Goal: Submit feedback/report problem: Contribute content

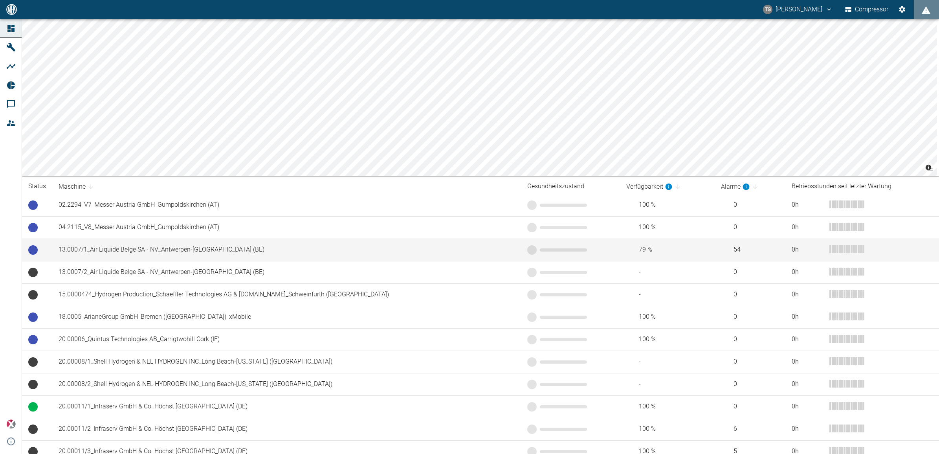
click at [91, 248] on td "13.0007/1_Air Liquide Belge SA - NV_Antwerpen-[GEOGRAPHIC_DATA] (BE)" at bounding box center [286, 249] width 469 height 22
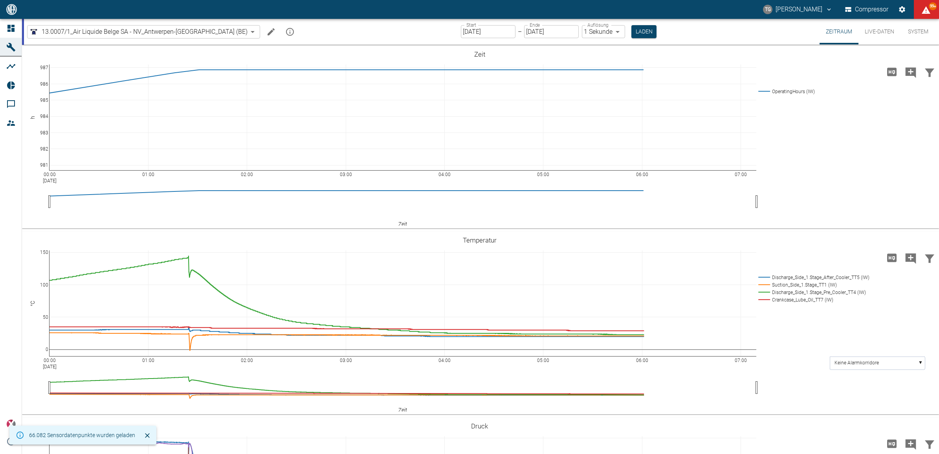
click at [466, 35] on input "[DATE]" at bounding box center [488, 31] width 55 height 13
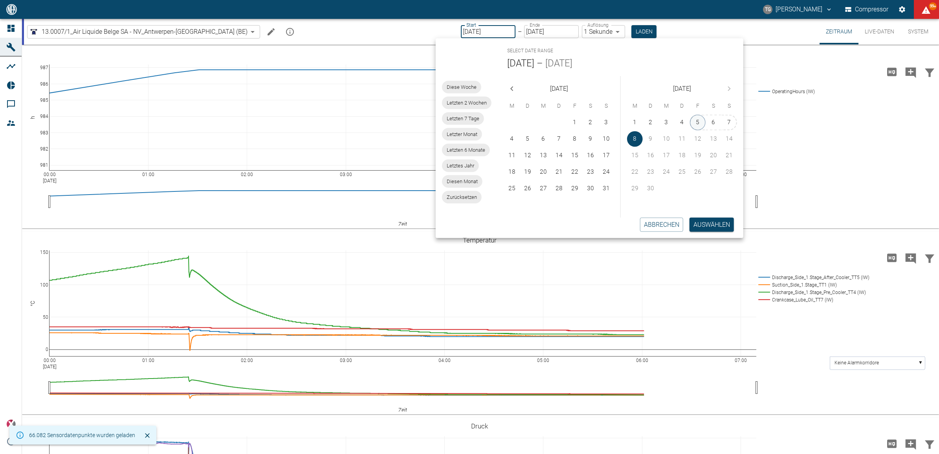
click at [700, 122] on button "5" at bounding box center [698, 123] width 16 height 16
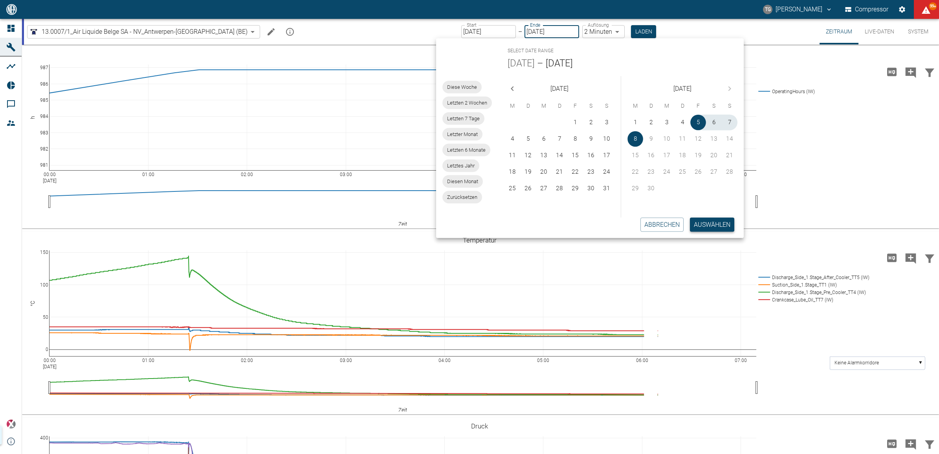
type input "05.09.2025"
type input "2min"
click at [698, 221] on button "Auswählen" at bounding box center [712, 224] width 44 height 14
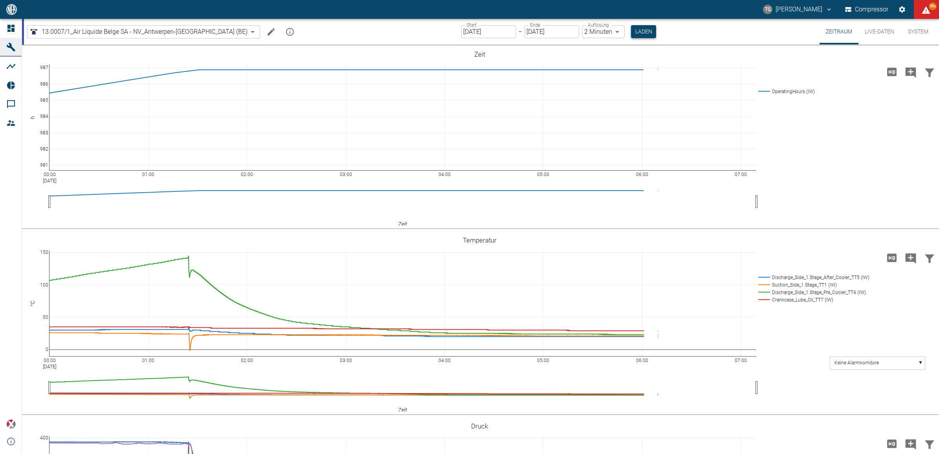
click at [631, 32] on button "Laden" at bounding box center [643, 31] width 25 height 13
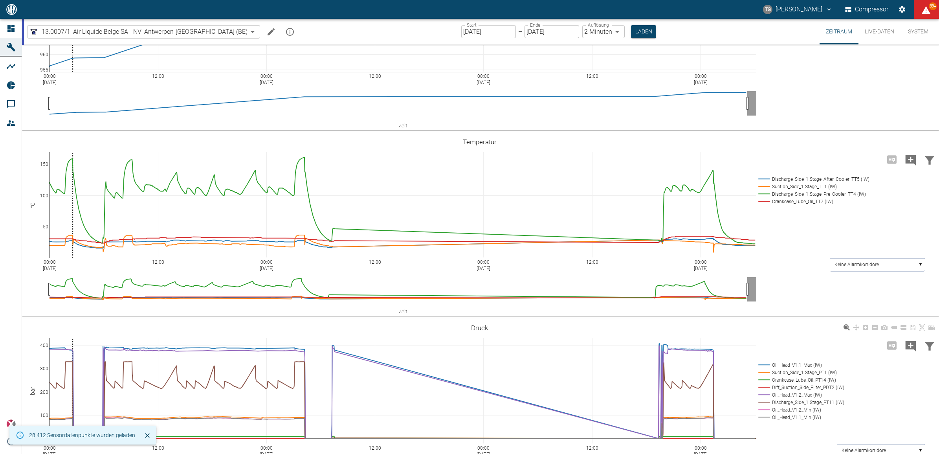
scroll to position [196, 0]
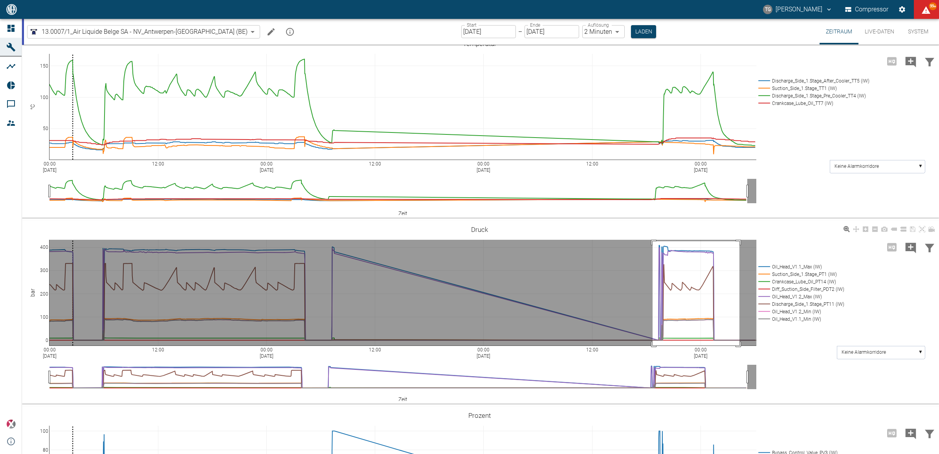
drag, startPoint x: 652, startPoint y: 241, endPoint x: 738, endPoint y: 350, distance: 138.8
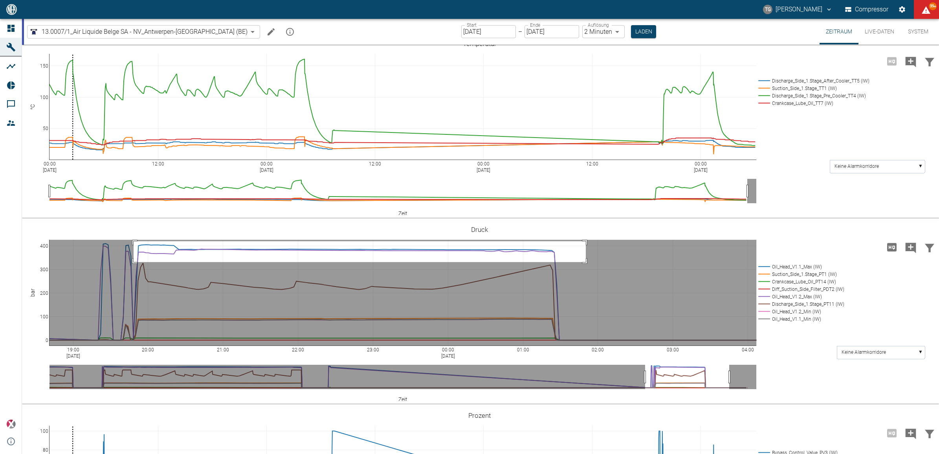
drag, startPoint x: 134, startPoint y: 241, endPoint x: 586, endPoint y: 262, distance: 452.5
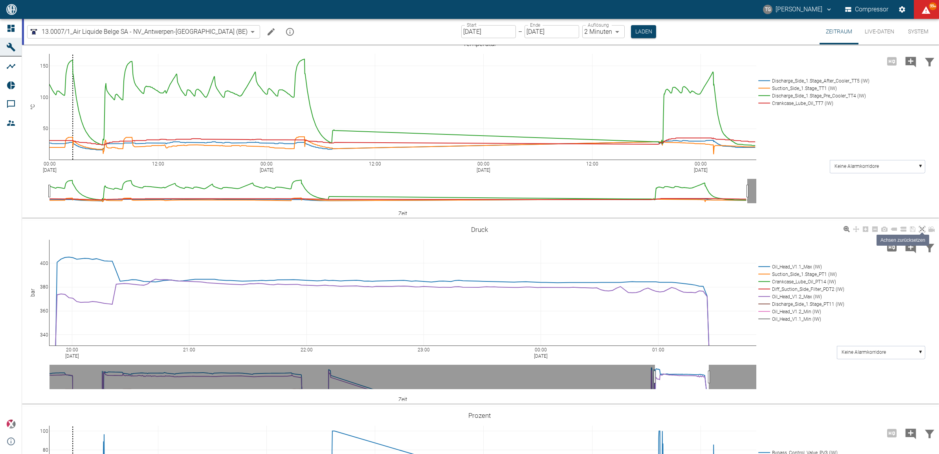
click at [920, 230] on icon at bounding box center [922, 229] width 6 height 6
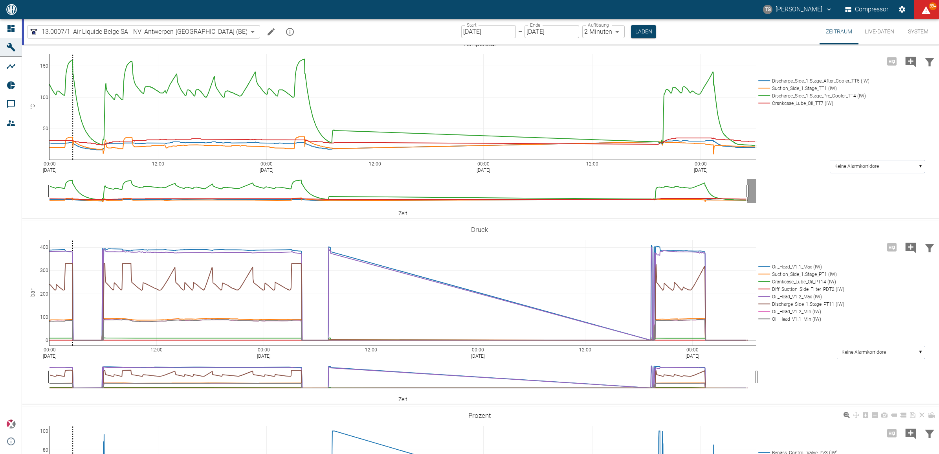
click at [461, 32] on input "05.09.2025" at bounding box center [488, 31] width 55 height 13
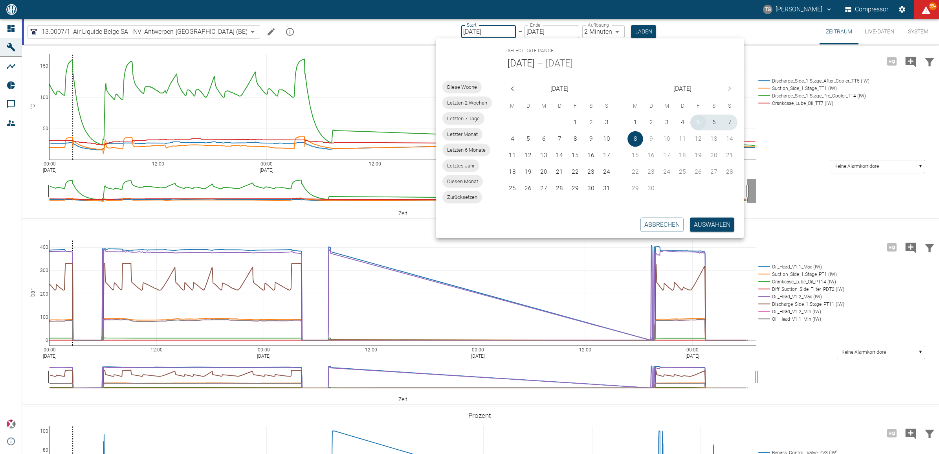
click at [694, 121] on button "5" at bounding box center [698, 123] width 16 height 16
click at [633, 137] on button "8" at bounding box center [635, 139] width 16 height 16
type input "[DATE]"
click at [692, 218] on button "Auswählen" at bounding box center [712, 224] width 44 height 14
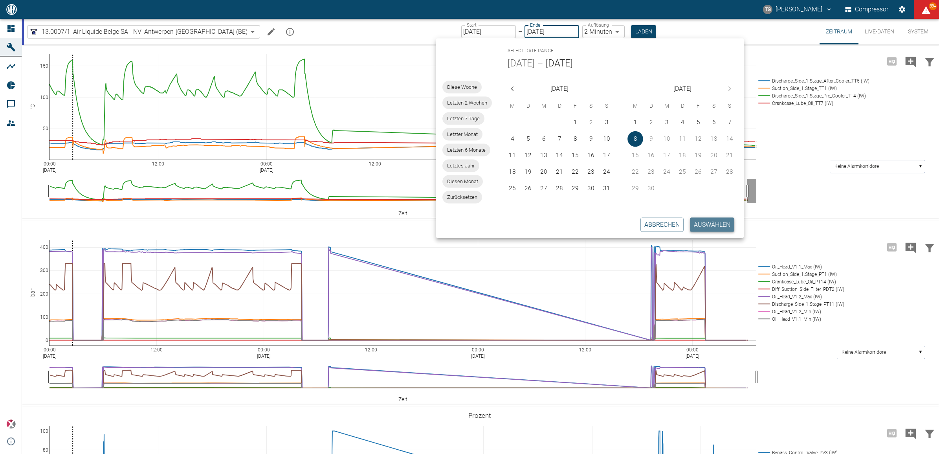
type input "1sec"
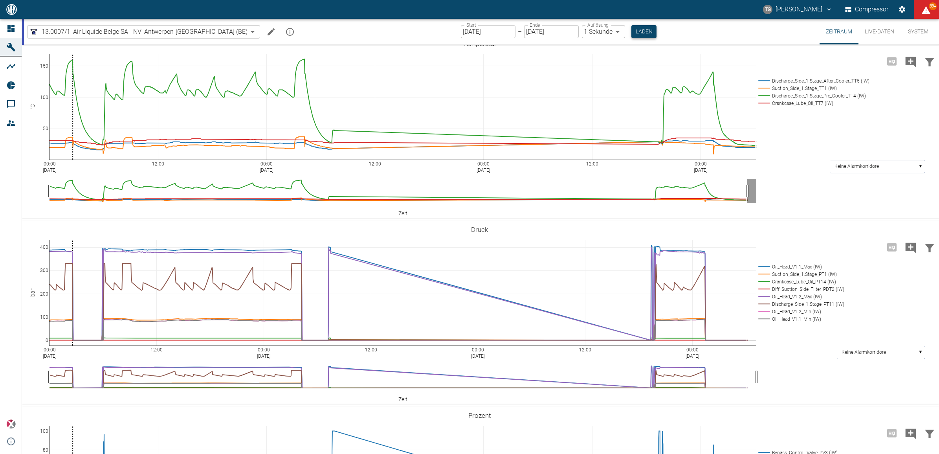
click at [631, 30] on button "Laden" at bounding box center [643, 31] width 25 height 13
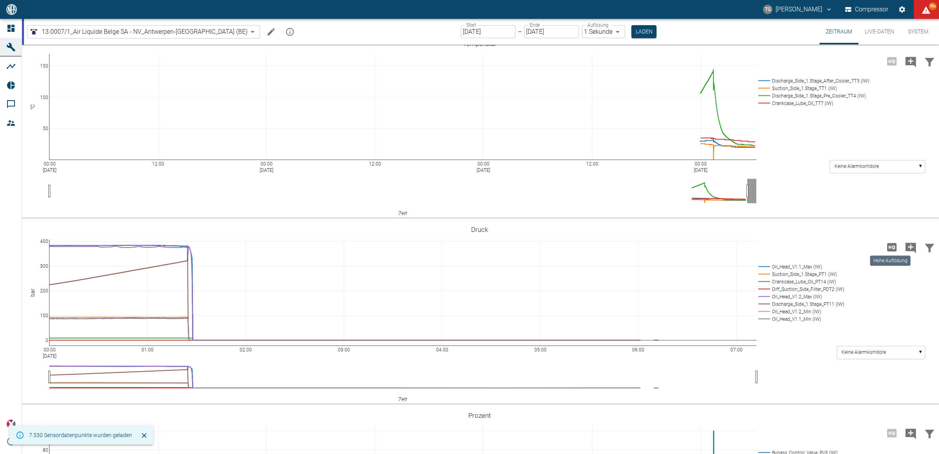
click at [891, 248] on icon "Hohe Auflösung" at bounding box center [891, 247] width 13 height 13
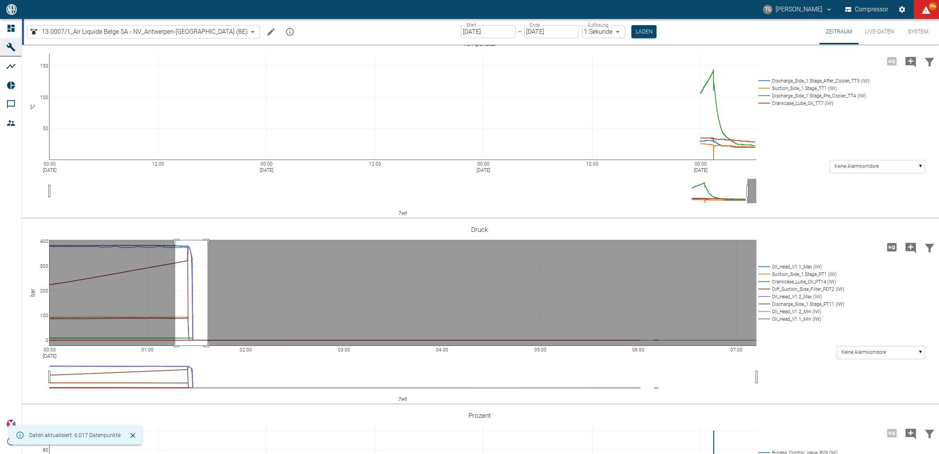
drag, startPoint x: 175, startPoint y: 240, endPoint x: 207, endPoint y: 365, distance: 129.3
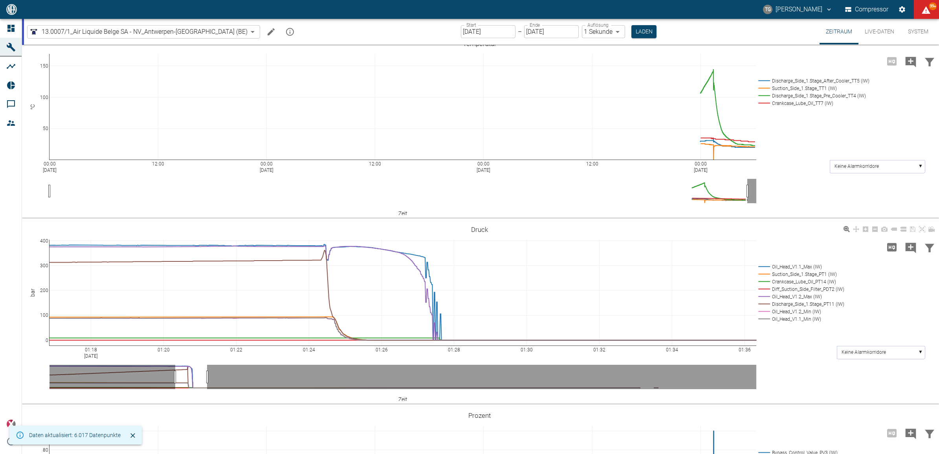
click at [304, 238] on div "01:18 Sep 8, 2025 01:20 01:22 01:24 01:26 01:28 01:30 01:32 01:34 01:36 0 100 2…" at bounding box center [479, 312] width 915 height 177
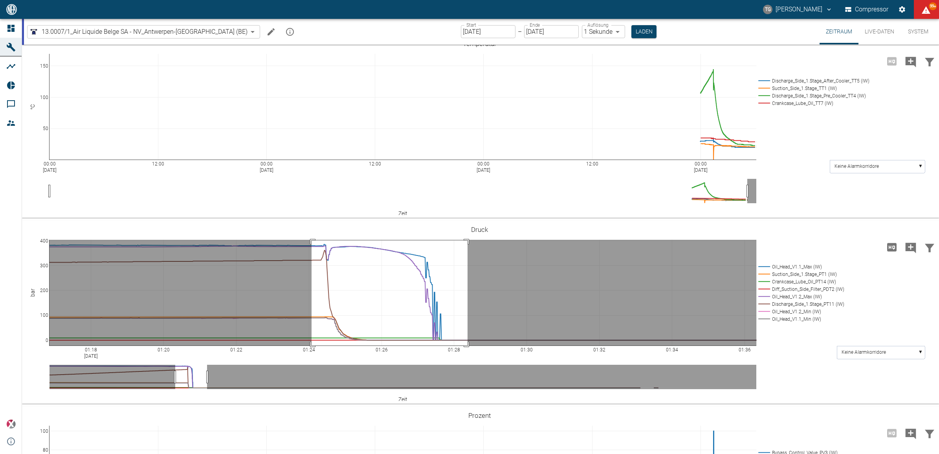
drag, startPoint x: 311, startPoint y: 240, endPoint x: 467, endPoint y: 372, distance: 204.0
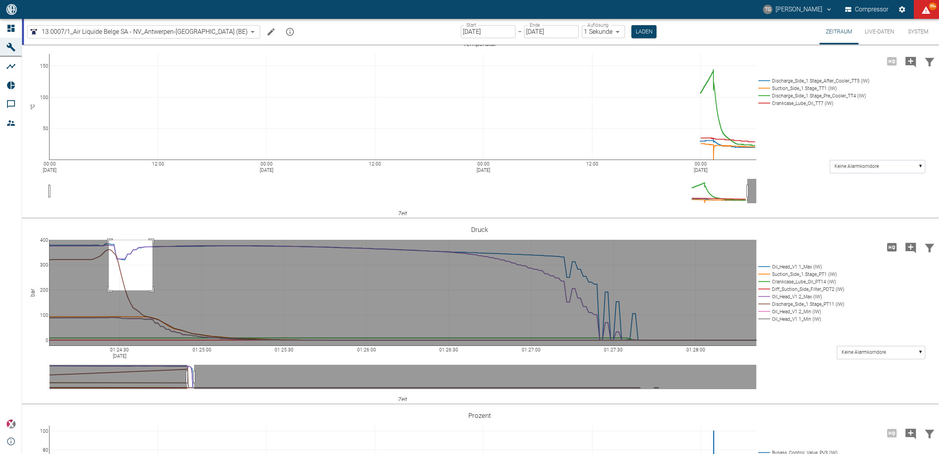
drag, startPoint x: 109, startPoint y: 240, endPoint x: 152, endPoint y: 290, distance: 66.5
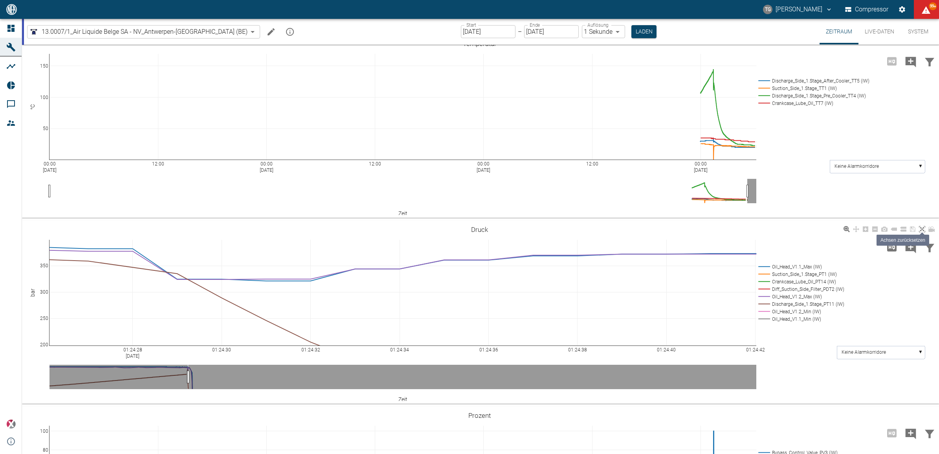
click at [923, 228] on icon at bounding box center [922, 229] width 6 height 6
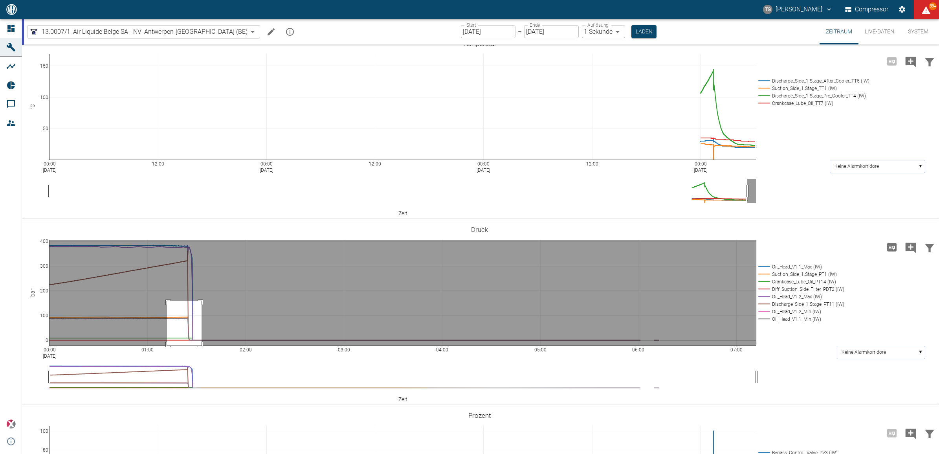
drag, startPoint x: 167, startPoint y: 300, endPoint x: 201, endPoint y: 355, distance: 64.9
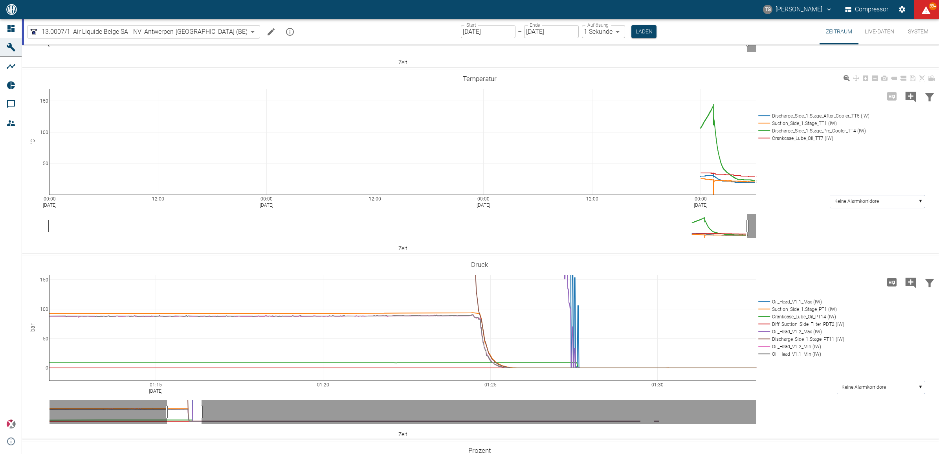
scroll to position [98, 0]
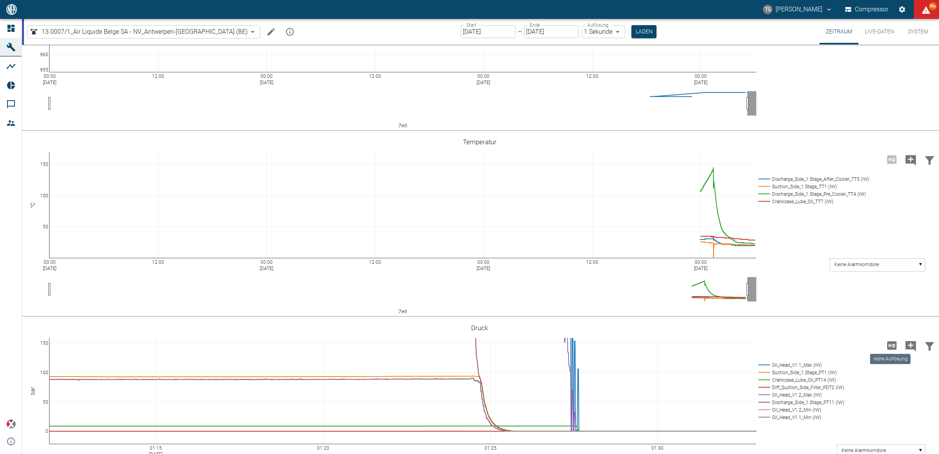
click at [887, 348] on div "Hohe Auflösung" at bounding box center [890, 356] width 42 height 16
click at [888, 345] on icon "Hohe Auflösung" at bounding box center [891, 345] width 13 height 13
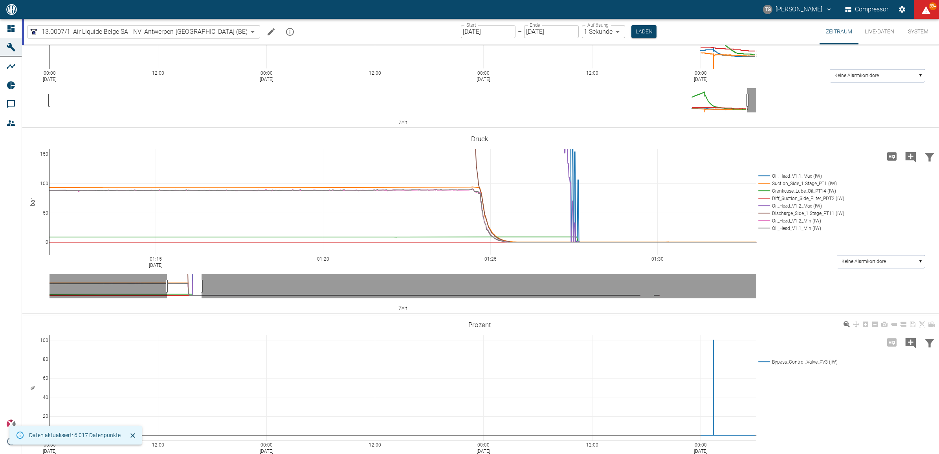
scroll to position [295, 0]
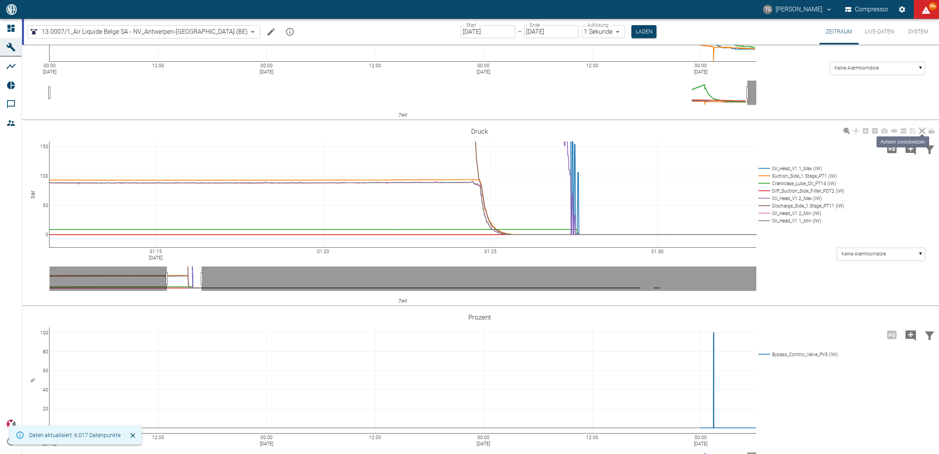
click at [921, 128] on icon at bounding box center [922, 131] width 6 height 6
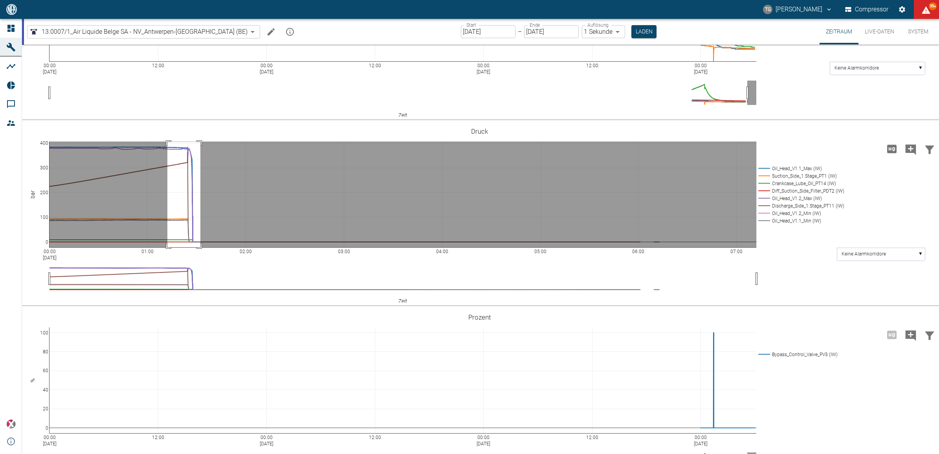
drag, startPoint x: 167, startPoint y: 141, endPoint x: 200, endPoint y: 248, distance: 111.4
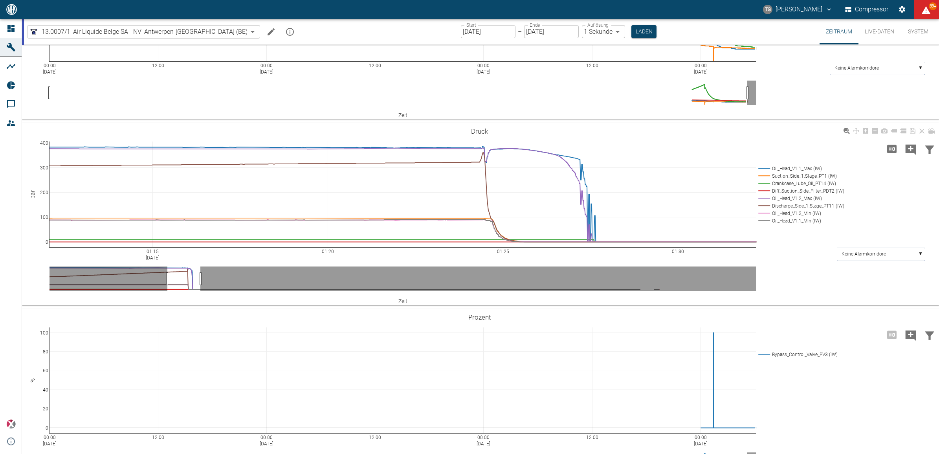
click at [476, 142] on div "01:15 Sep 8, 2025 01:20 01:25 01:30 0 100 200 300 400 Oil_Head_V1.1_Max (IW) Su…" at bounding box center [479, 214] width 915 height 177
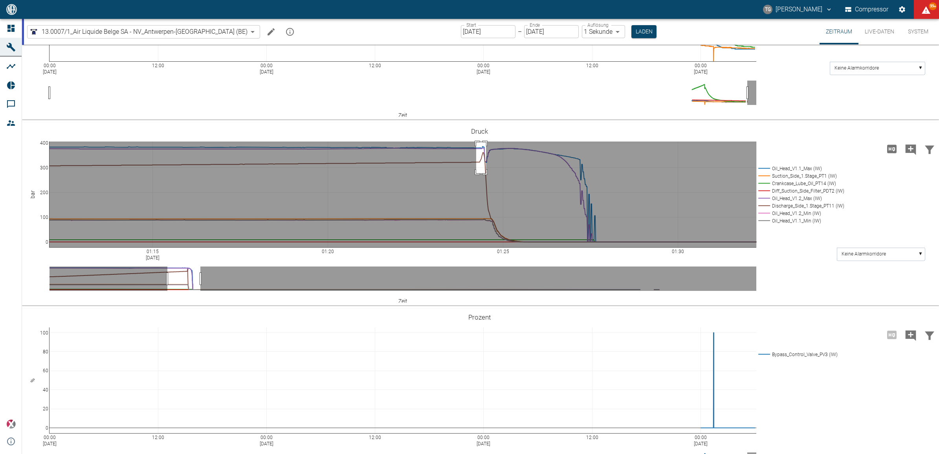
drag, startPoint x: 476, startPoint y: 142, endPoint x: 486, endPoint y: 173, distance: 32.5
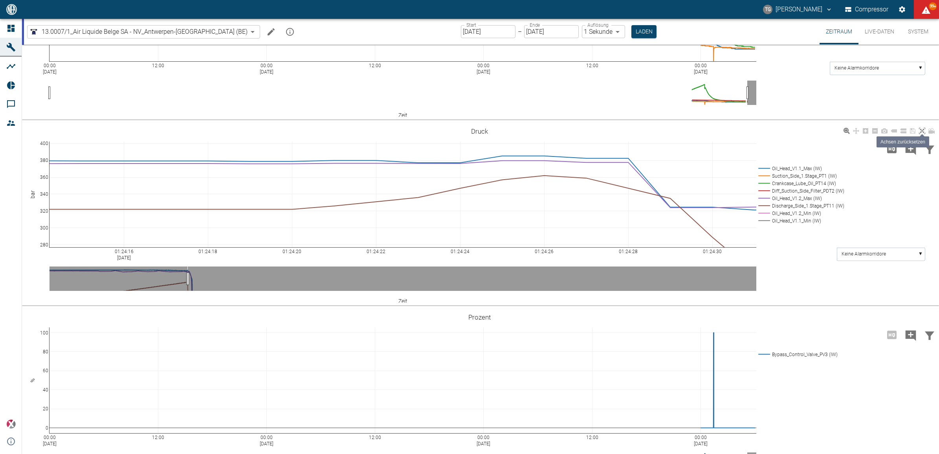
click at [920, 130] on icon at bounding box center [922, 131] width 6 height 6
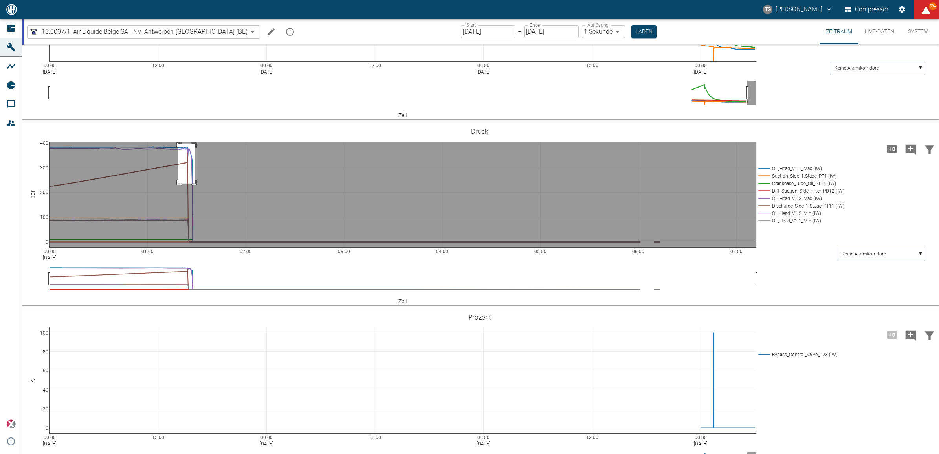
drag, startPoint x: 178, startPoint y: 143, endPoint x: 195, endPoint y: 183, distance: 43.3
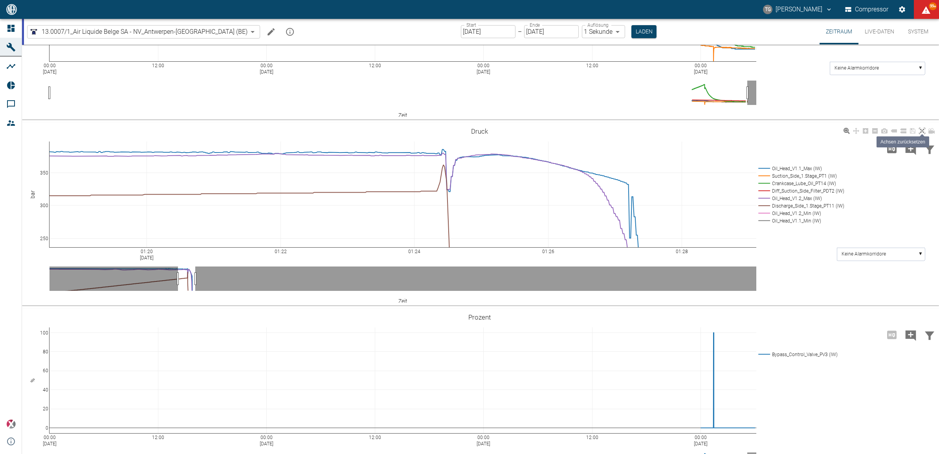
click at [919, 130] on icon at bounding box center [922, 131] width 6 height 6
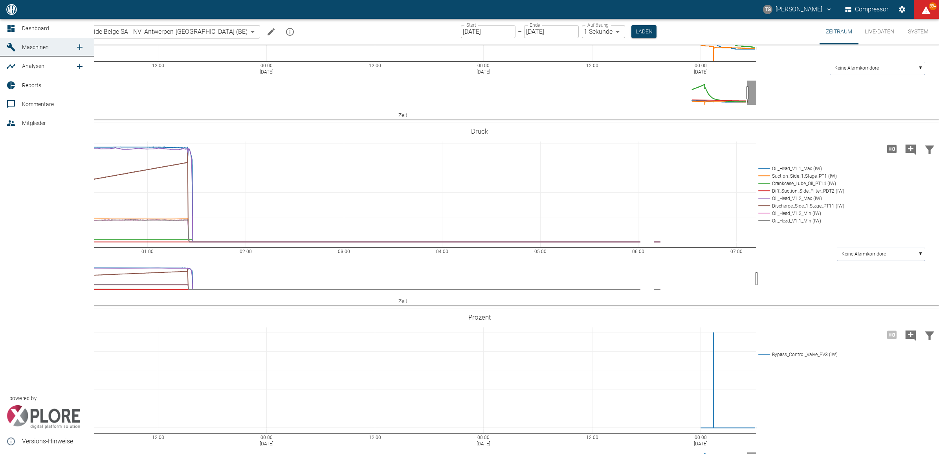
click at [1, 27] on link "Dashboard" at bounding box center [47, 28] width 94 height 19
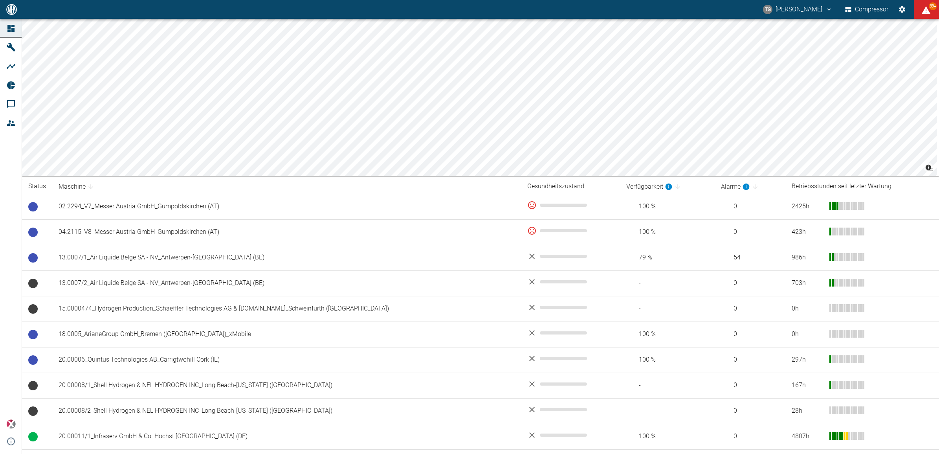
scroll to position [483, 0]
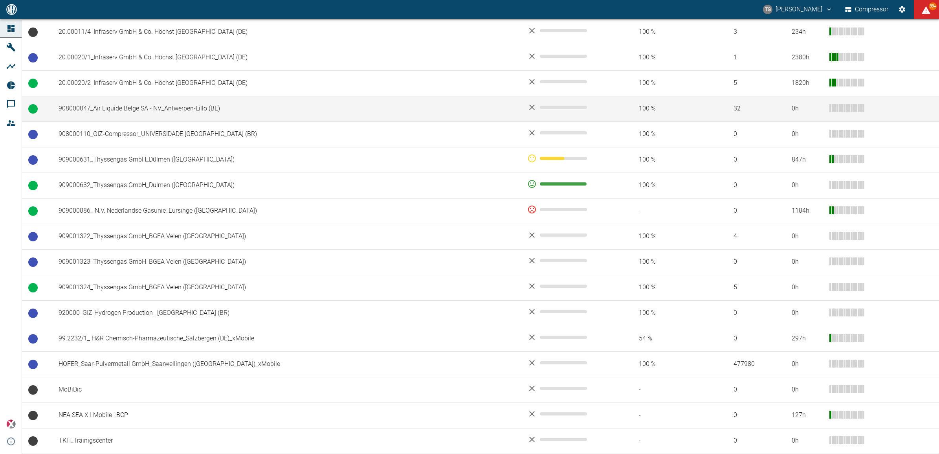
click at [126, 106] on td "908000047_Air Liquide Belge SA - NV_Antwerpen-Lillo (BE)" at bounding box center [286, 109] width 469 height 26
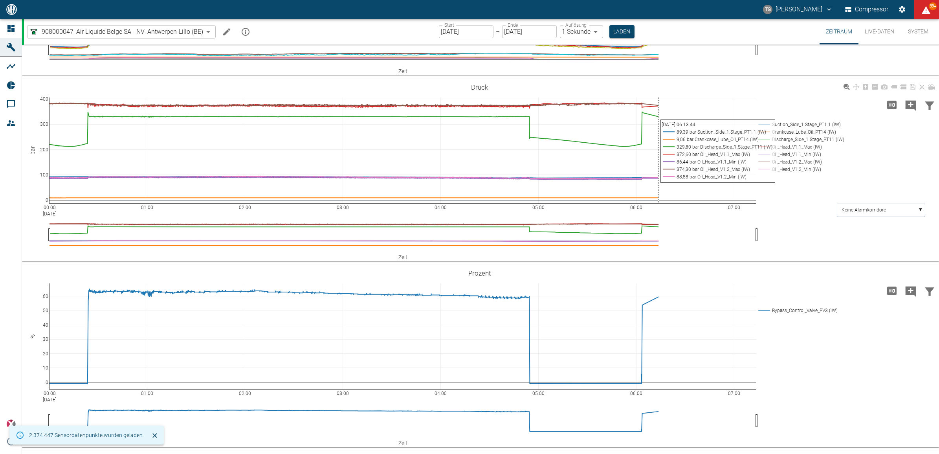
scroll to position [589, 0]
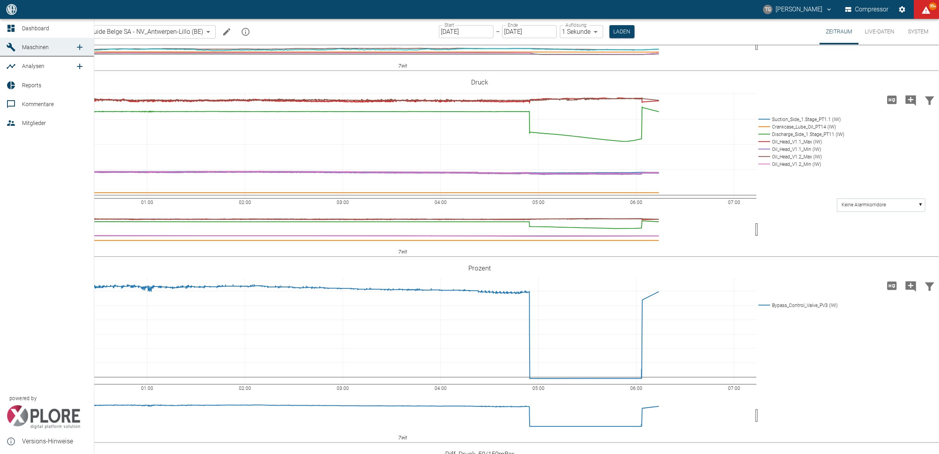
drag, startPoint x: 4, startPoint y: 24, endPoint x: 15, endPoint y: 34, distance: 14.5
click at [4, 24] on link "Dashboard" at bounding box center [47, 28] width 94 height 19
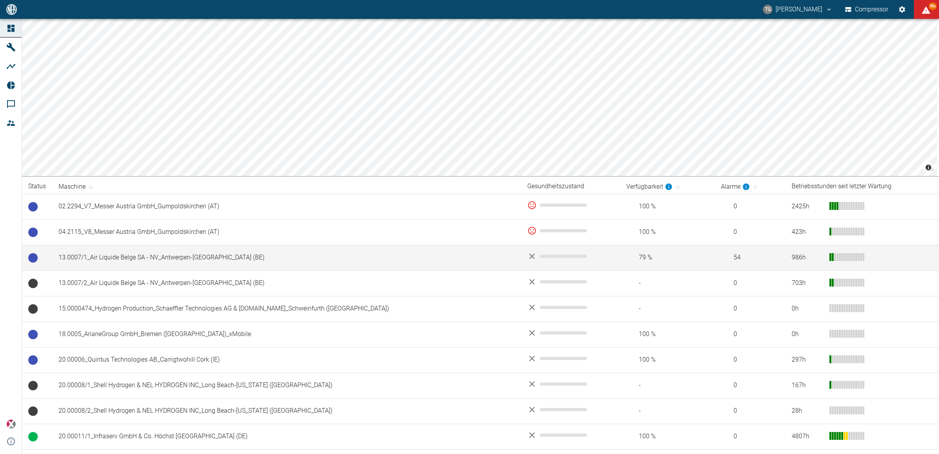
click at [95, 262] on td "13.0007/1_Air Liquide Belge SA - NV_Antwerpen-Lillo (BE)" at bounding box center [286, 258] width 469 height 26
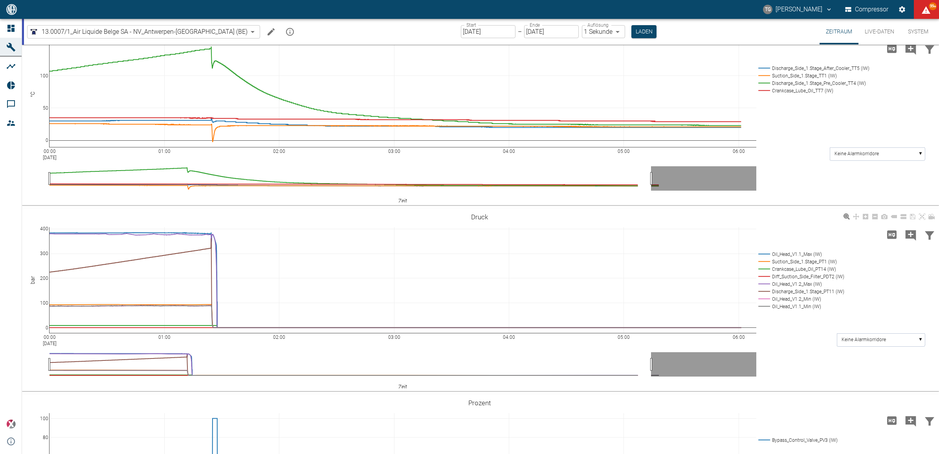
scroll to position [196, 0]
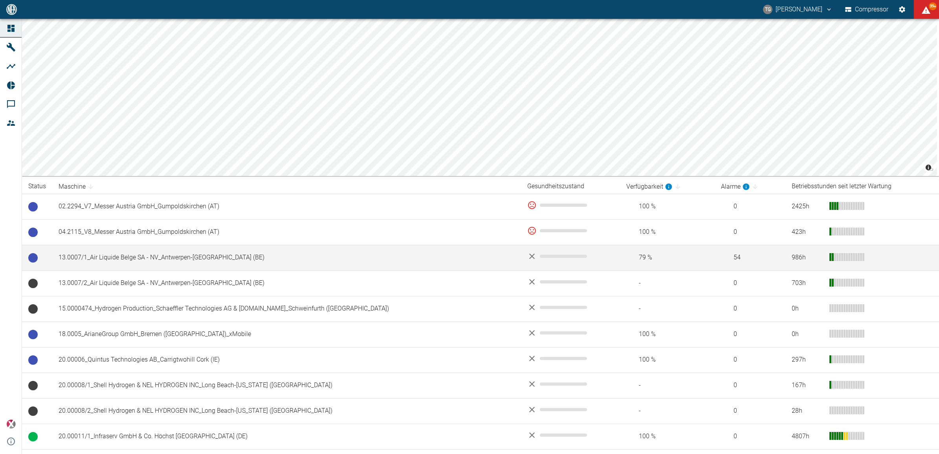
click at [111, 263] on td "13.0007/1_Air Liquide Belge SA - NV_Antwerpen-[GEOGRAPHIC_DATA] (BE)" at bounding box center [286, 258] width 469 height 26
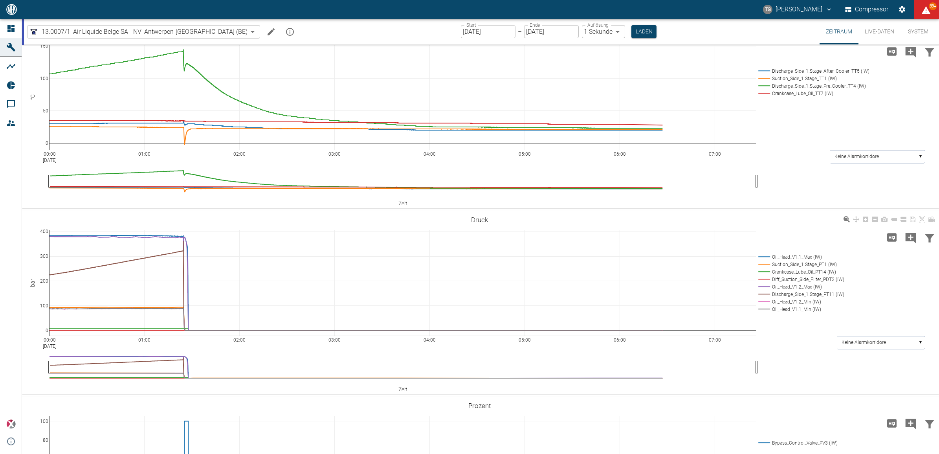
scroll to position [187, 0]
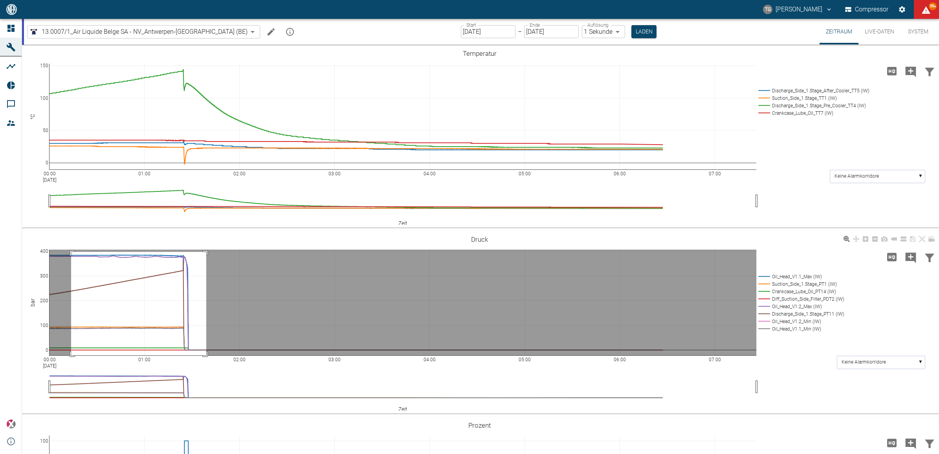
drag, startPoint x: 71, startPoint y: 251, endPoint x: 205, endPoint y: 384, distance: 188.6
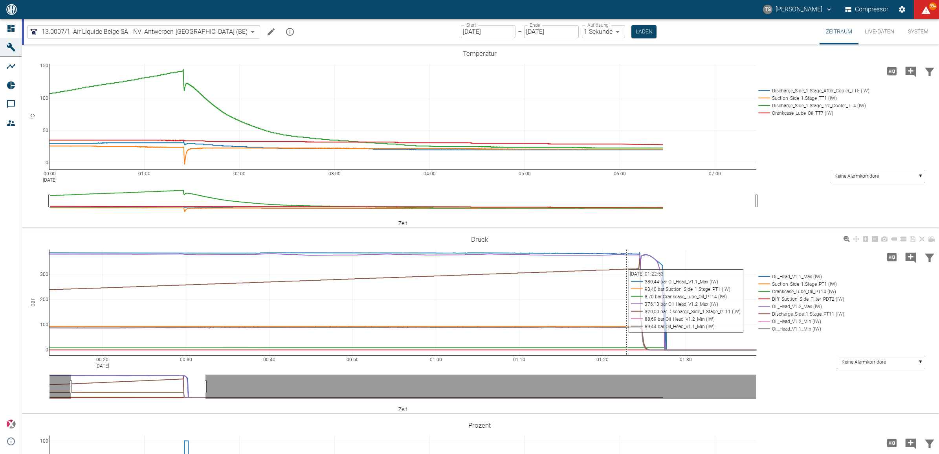
drag, startPoint x: 624, startPoint y: 249, endPoint x: 635, endPoint y: 259, distance: 15.9
click at [635, 259] on div "00:20 Sep 8, 2025 00:30 00:40 00:50 01:00 01:10 01:20 01:30 0 100 200 300 Oil_H…" at bounding box center [479, 322] width 915 height 177
click at [630, 250] on div "00:20 Sep 8, 2025 00:30 00:40 00:50 01:00 01:10 01:20 01:30 0 100 200 300 Oil_H…" at bounding box center [479, 322] width 915 height 177
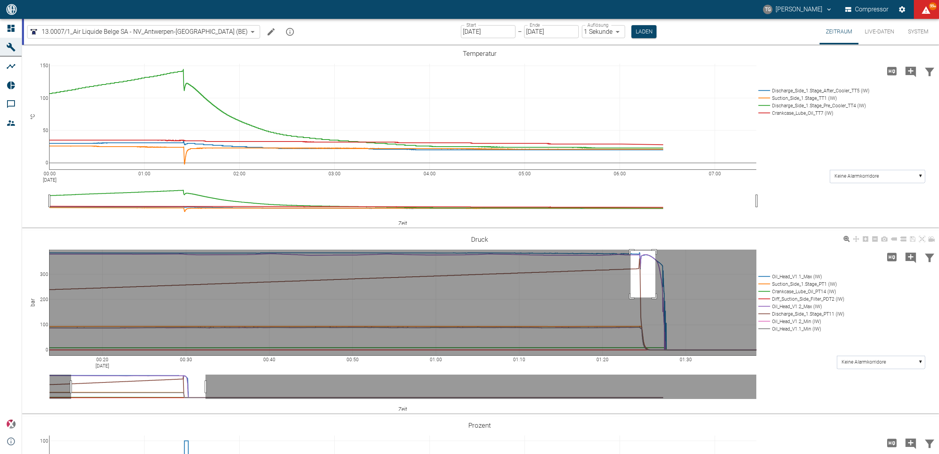
drag, startPoint x: 630, startPoint y: 250, endPoint x: 654, endPoint y: 297, distance: 52.5
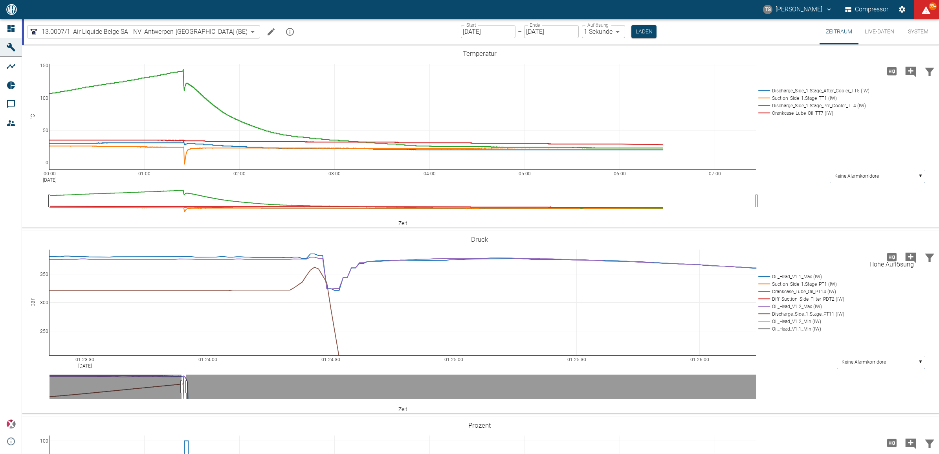
click at [893, 258] on icon "Hohe Auflösung" at bounding box center [891, 257] width 9 height 8
click at [798, 387] on div "01:23:30 Sep 8, 2025 01:24:00 01:24:30 01:25:00 01:25:30 01:26:00 250 300 350 O…" at bounding box center [479, 322] width 915 height 177
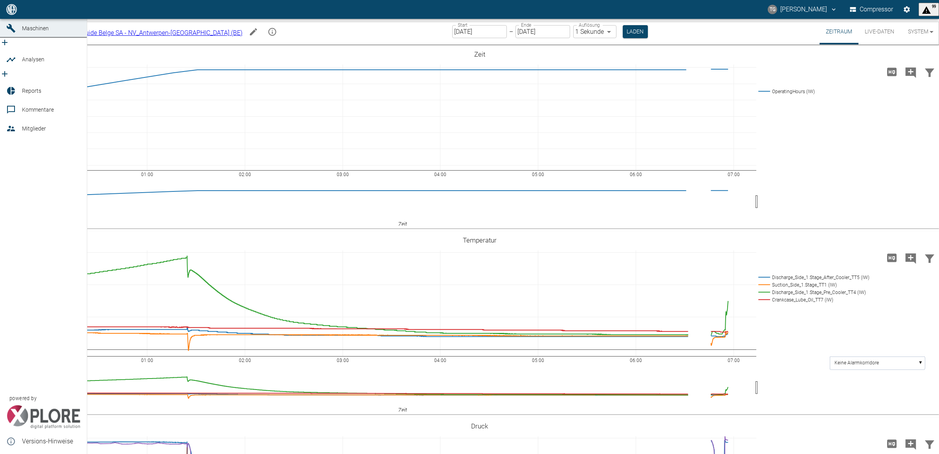
click at [11, 14] on icon at bounding box center [10, 9] width 9 height 9
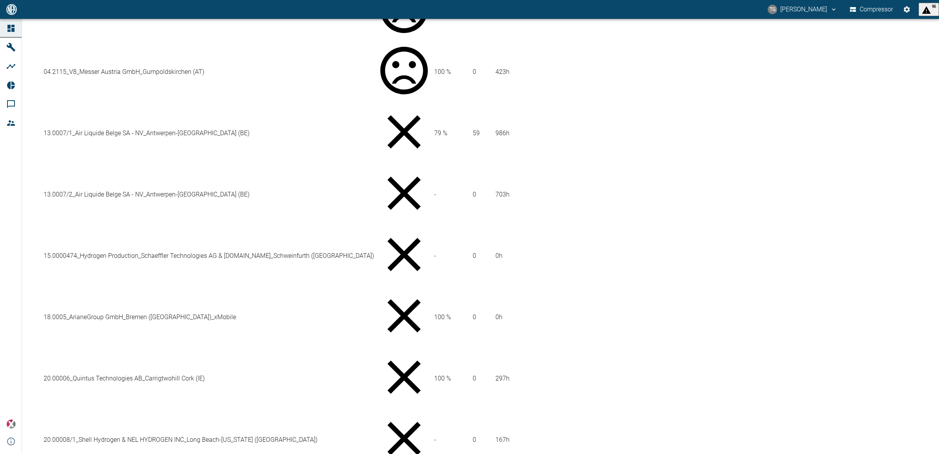
scroll to position [483, 0]
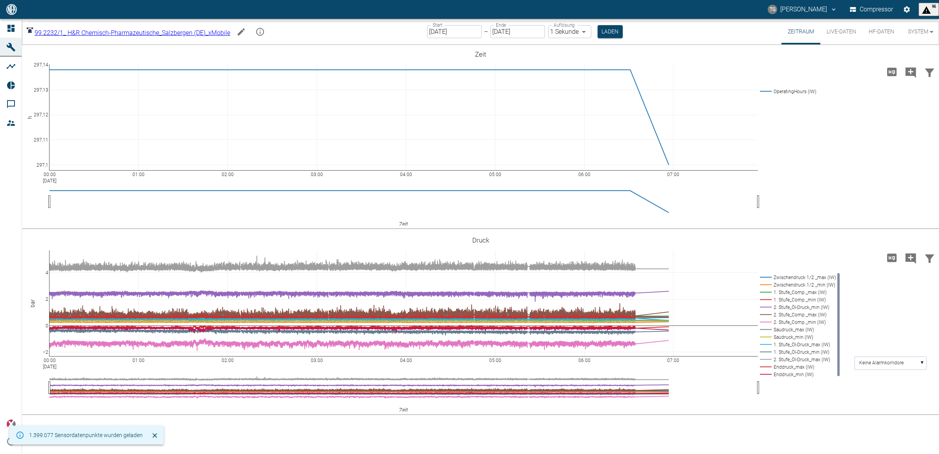
click at [455, 33] on input "[DATE]" at bounding box center [454, 31] width 55 height 13
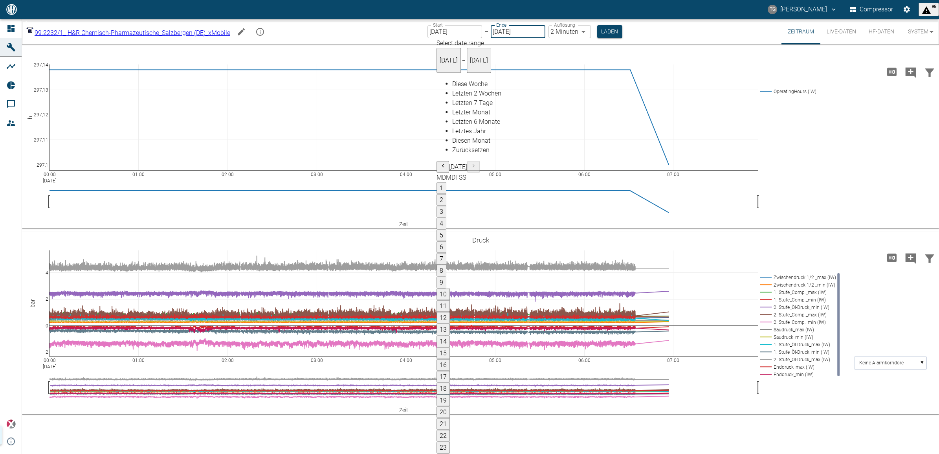
type input "[DATE]"
type input "2min"
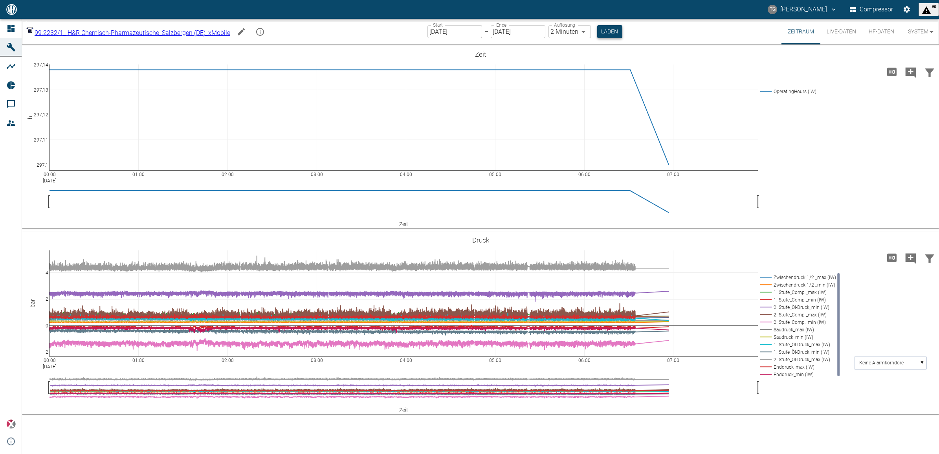
click at [615, 33] on button "Laden" at bounding box center [609, 31] width 25 height 13
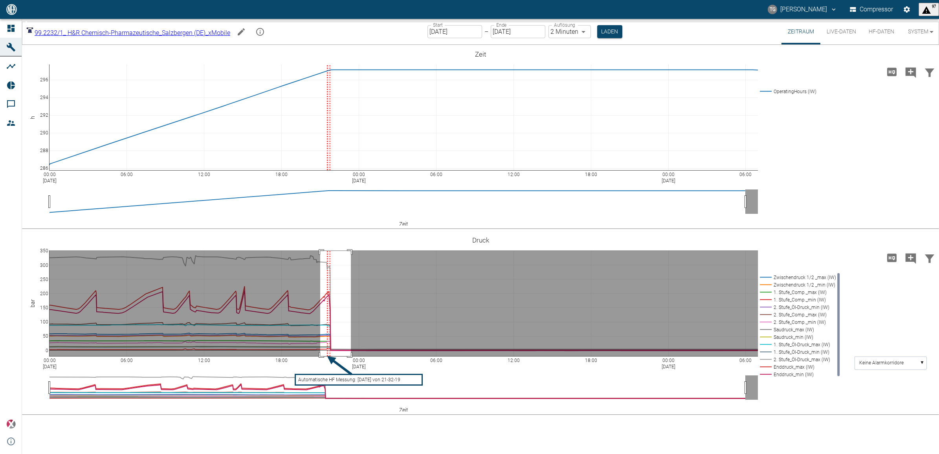
drag, startPoint x: 320, startPoint y: 251, endPoint x: 351, endPoint y: 360, distance: 113.8
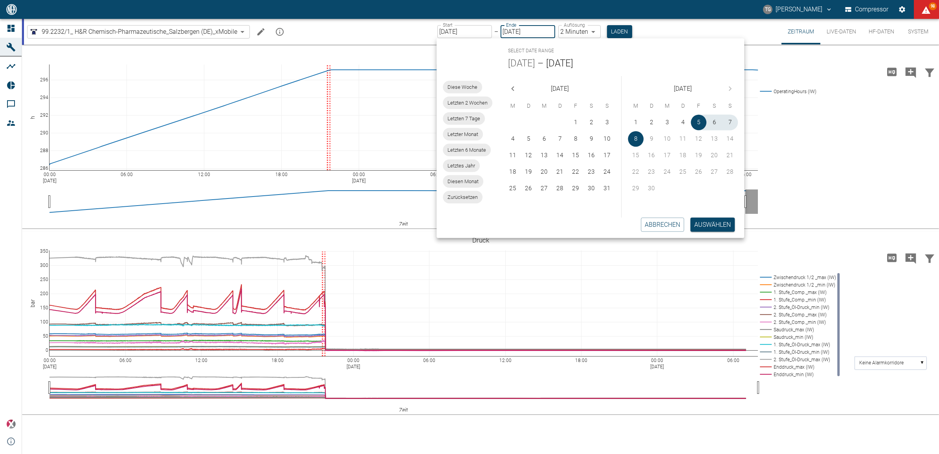
click at [696, 226] on button "Auswählen" at bounding box center [712, 224] width 44 height 14
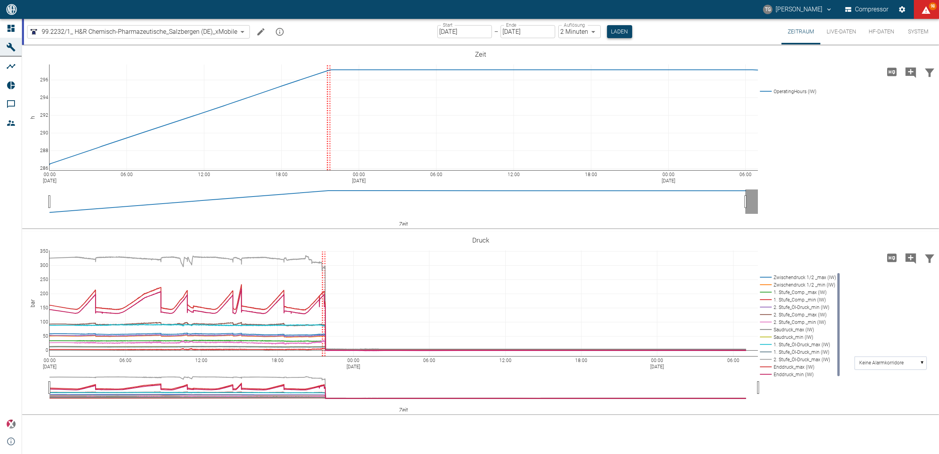
click at [616, 27] on button "Laden" at bounding box center [619, 31] width 25 height 13
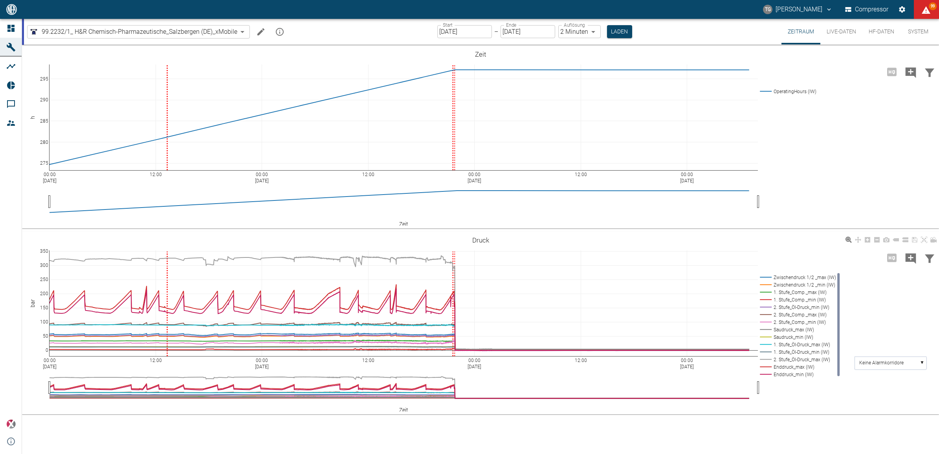
click at [896, 240] on icon at bounding box center [895, 239] width 6 height 3
click at [518, 34] on input "[DATE]" at bounding box center [527, 31] width 55 height 13
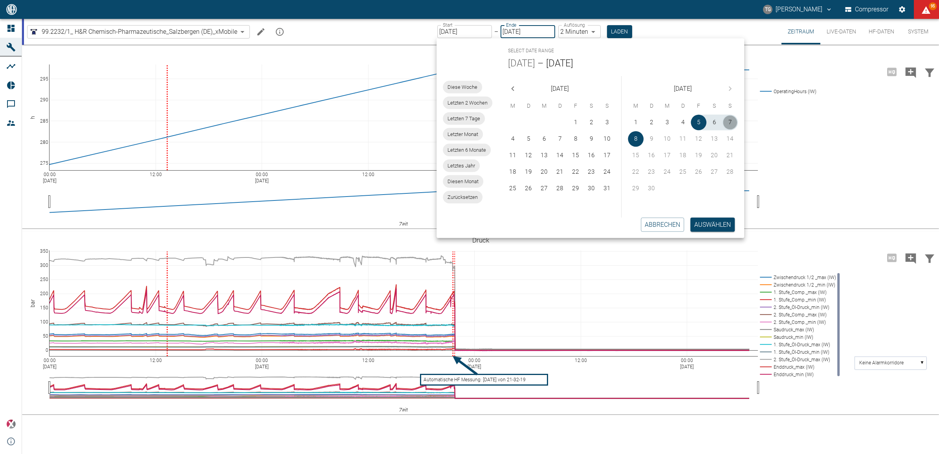
click at [730, 121] on button "7" at bounding box center [730, 123] width 16 height 16
type input "[DATE]"
click at [696, 224] on button "Auswählen" at bounding box center [712, 224] width 44 height 14
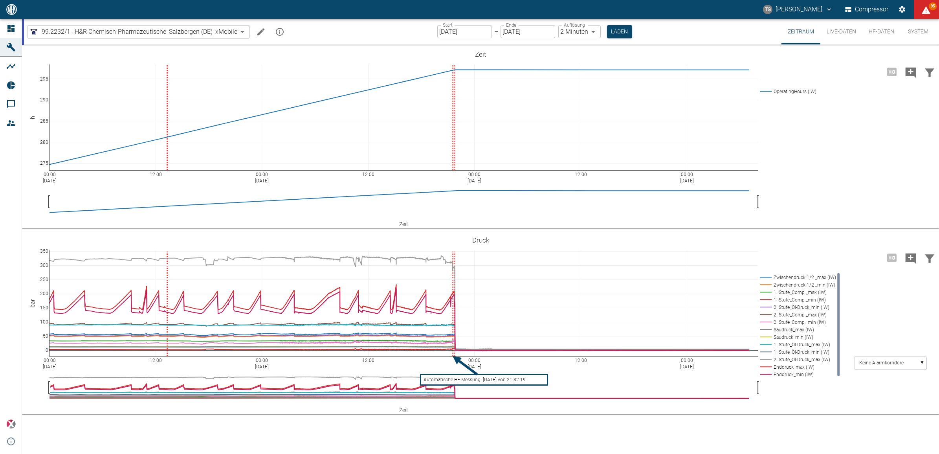
click at [572, 32] on body "TG Thomas Gregoir Compressor 95 Dashboard Maschinen Analysen Reports Kommentare…" at bounding box center [469, 227] width 939 height 454
click at [571, 29] on body "TG Thomas Gregoir Compressor 98 Dashboard Maschinen Analysen Reports Kommentare…" at bounding box center [469, 227] width 939 height 454
type input "1sec"
click at [616, 33] on button "Laden" at bounding box center [619, 31] width 25 height 13
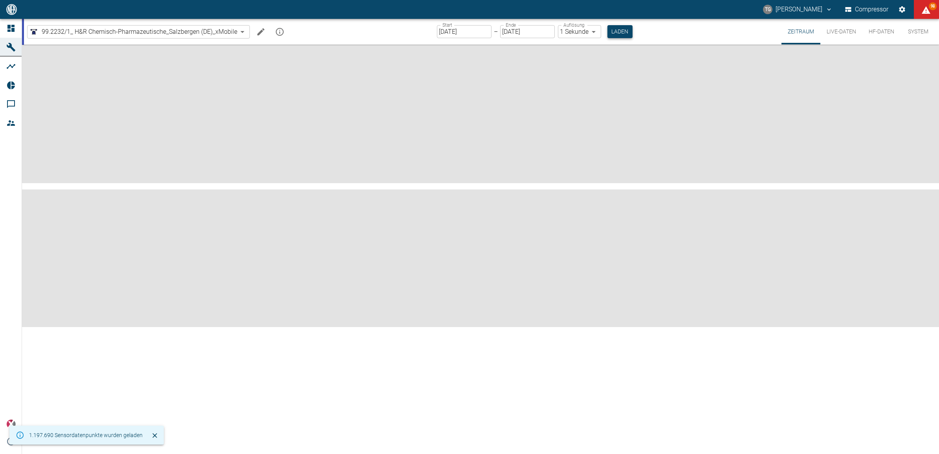
click at [619, 34] on button "Laden" at bounding box center [619, 31] width 25 height 13
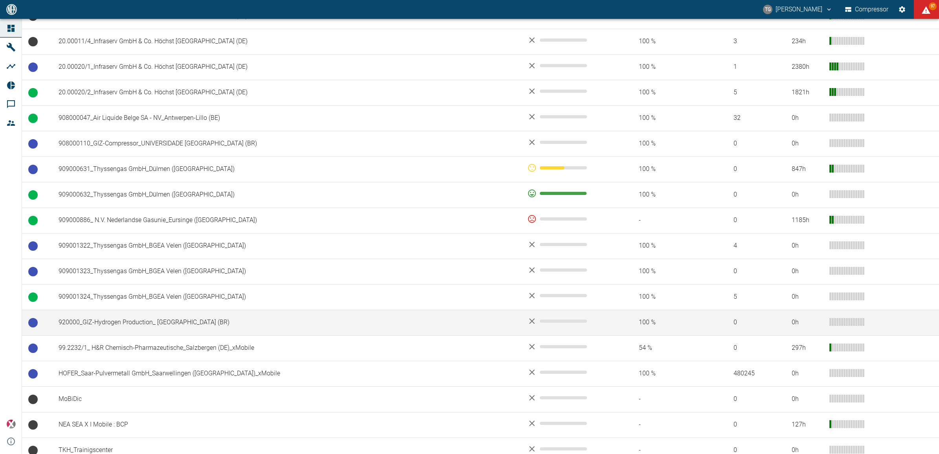
scroll to position [483, 0]
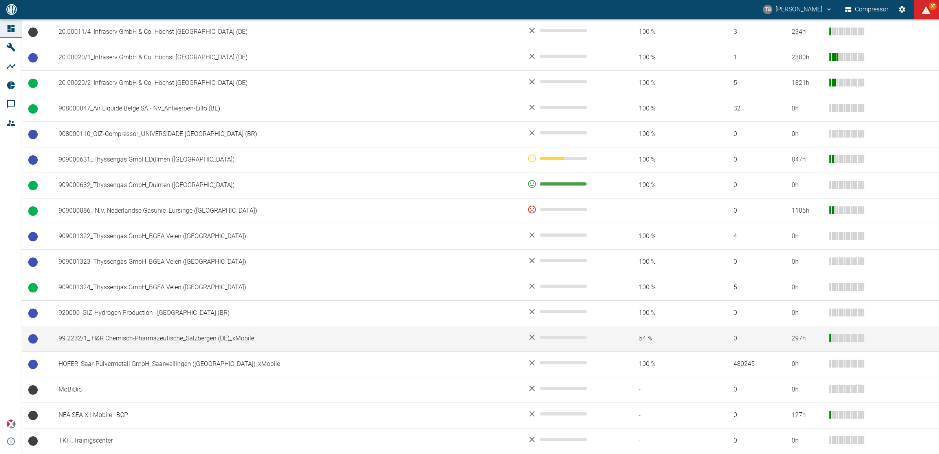
click at [118, 333] on td "99.2232/1_ H&R Chemisch-Pharmazeutische_Salzbergen (DE)_xMobile" at bounding box center [286, 339] width 469 height 26
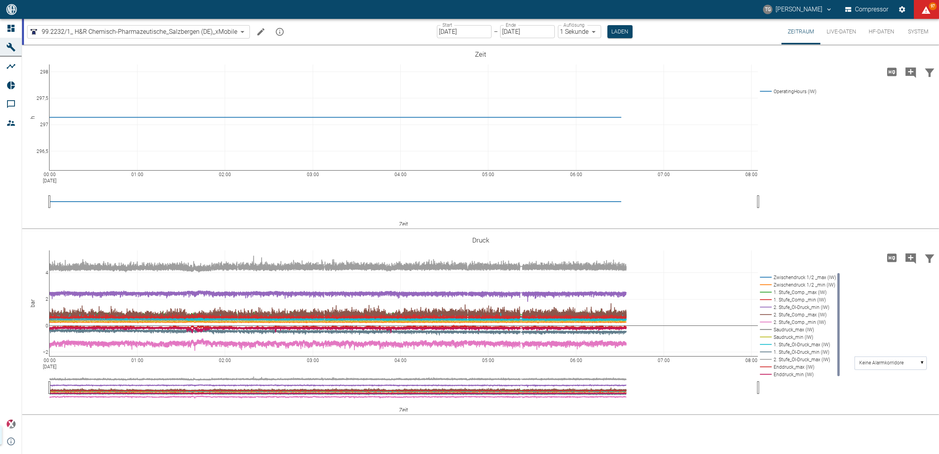
click at [450, 36] on input "[DATE]" at bounding box center [464, 31] width 55 height 13
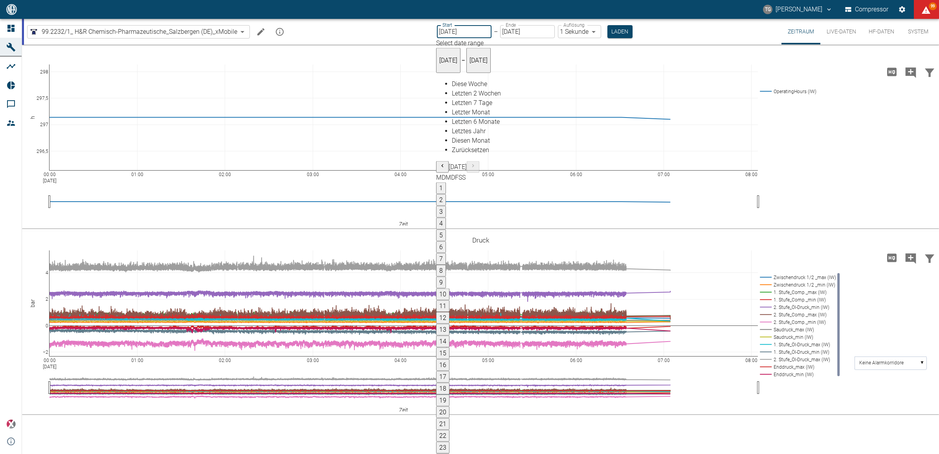
type input "[DATE]"
type input "2min"
type input "06.09.2025"
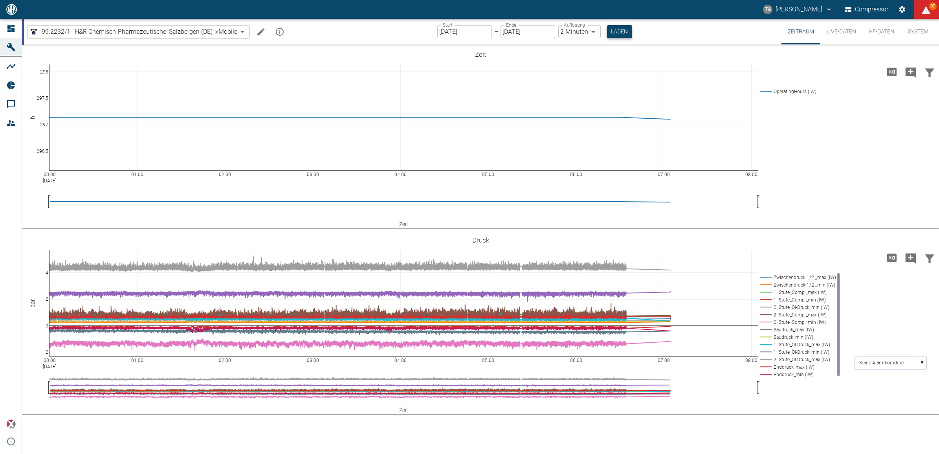
click at [617, 33] on button "Laden" at bounding box center [619, 31] width 25 height 13
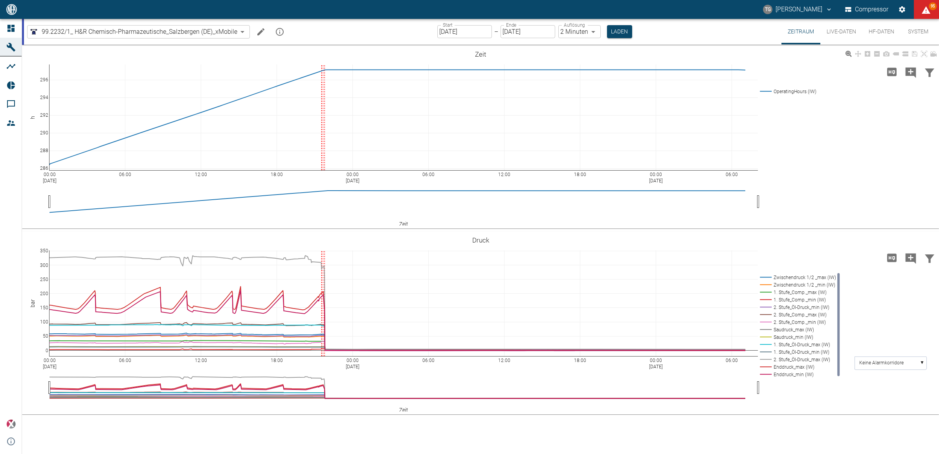
click at [870, 146] on div "00:00 Sep 6, 2025 06:00 12:00 18:00 00:00 Sep 7, 2025 06:00 12:00 18:00 00:00 S…" at bounding box center [480, 137] width 917 height 177
click at [806, 399] on div "00:00 Sep 6, 2025 06:00 12:00 18:00 00:00 Sep 7, 2025 06:00 12:00 18:00 00:00 S…" at bounding box center [480, 322] width 917 height 177
click at [466, 38] on div "Start 06.09.2025 Start – Ende 08.09.2025 Ende Auflösung 2 Minuten 2min Auflösun…" at bounding box center [534, 32] width 195 height 26
click at [464, 34] on input "06.09.2025" at bounding box center [464, 31] width 55 height 13
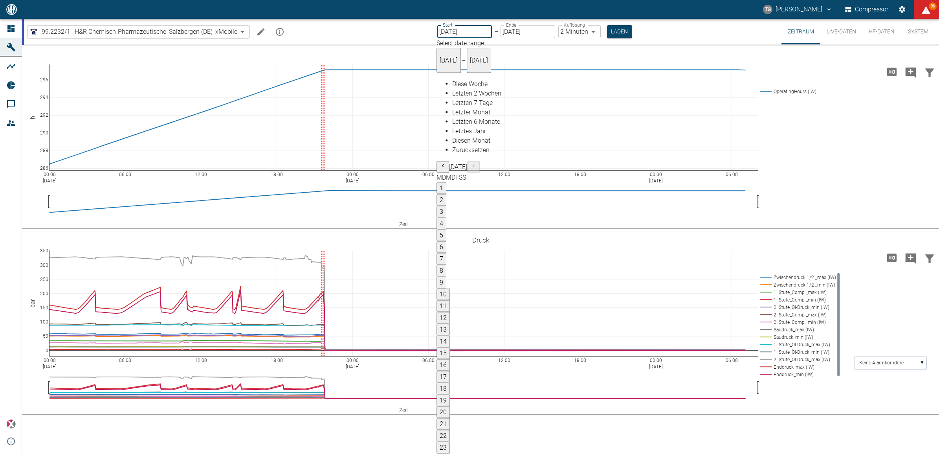
type input "06.09.2025"
type input "1sec"
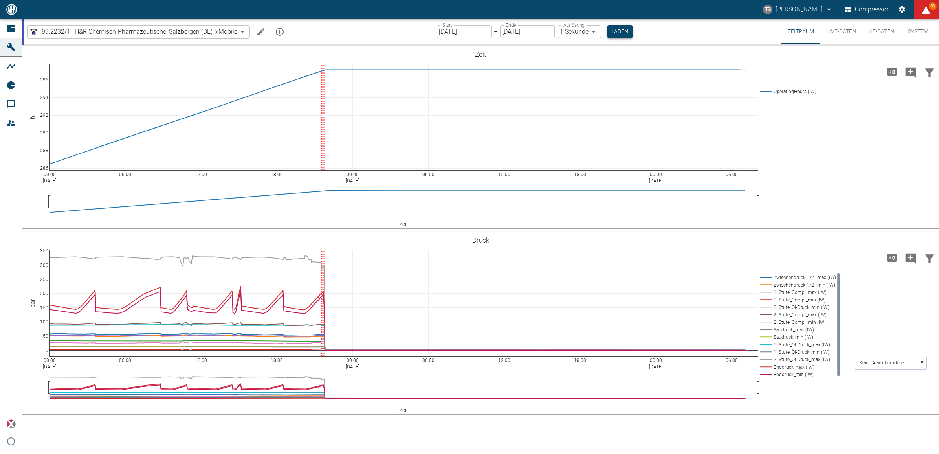
click at [631, 27] on button "Laden" at bounding box center [619, 31] width 25 height 13
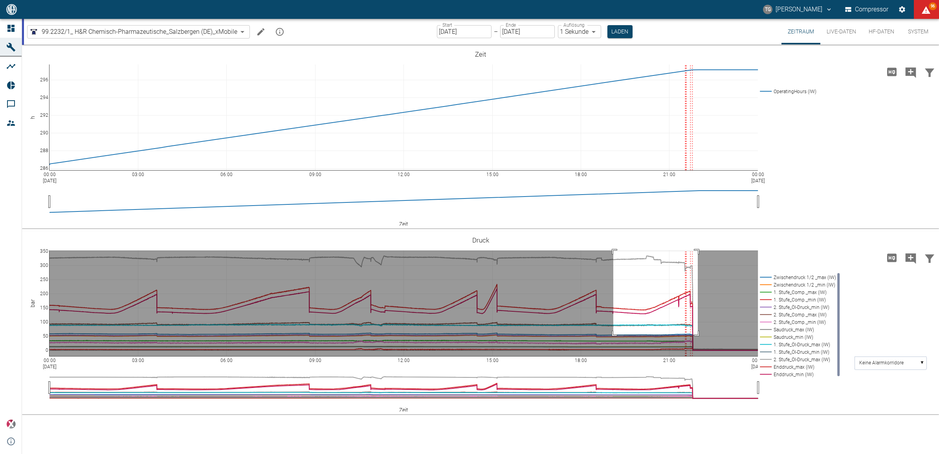
drag, startPoint x: 613, startPoint y: 250, endPoint x: 697, endPoint y: 334, distance: 119.1
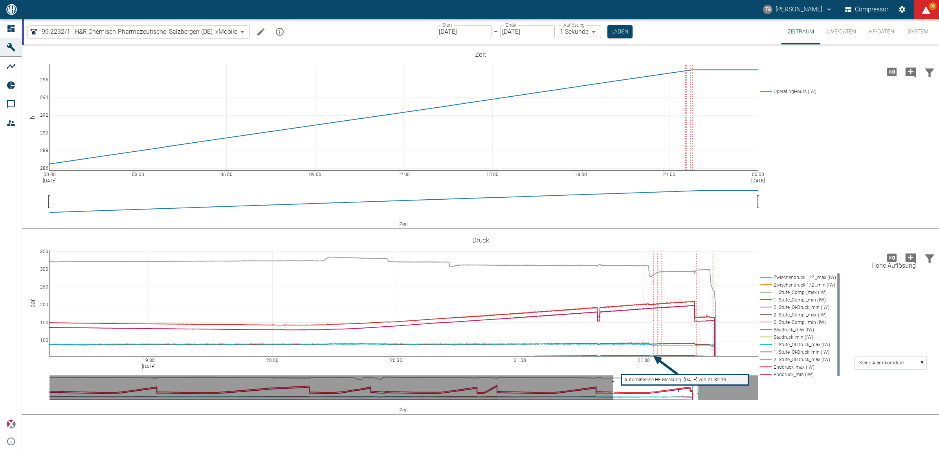
click at [888, 256] on icon "Hohe Auflösung" at bounding box center [891, 257] width 9 height 8
click at [766, 314] on rect at bounding box center [796, 314] width 77 height 7
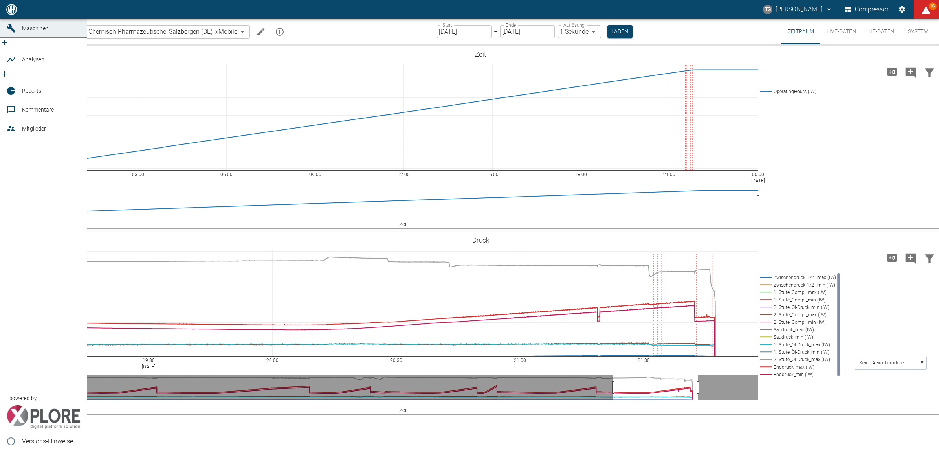
click at [6, 19] on link "Dashboard" at bounding box center [43, 9] width 87 height 19
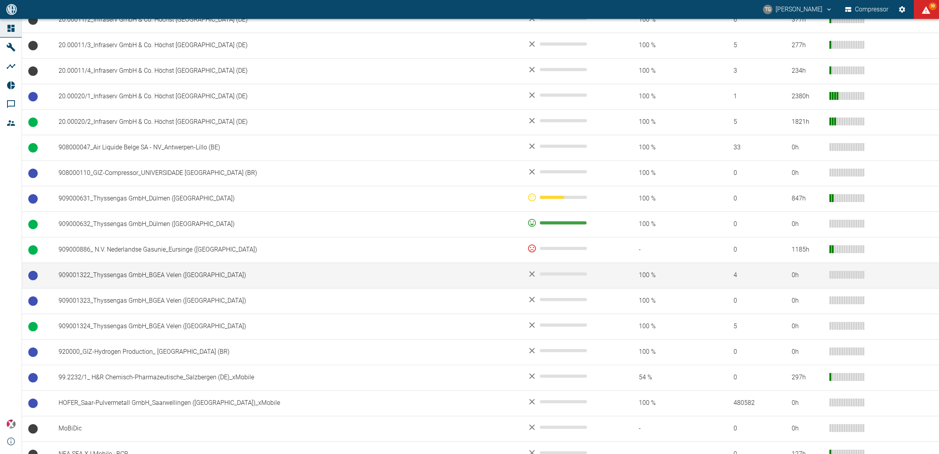
scroll to position [483, 0]
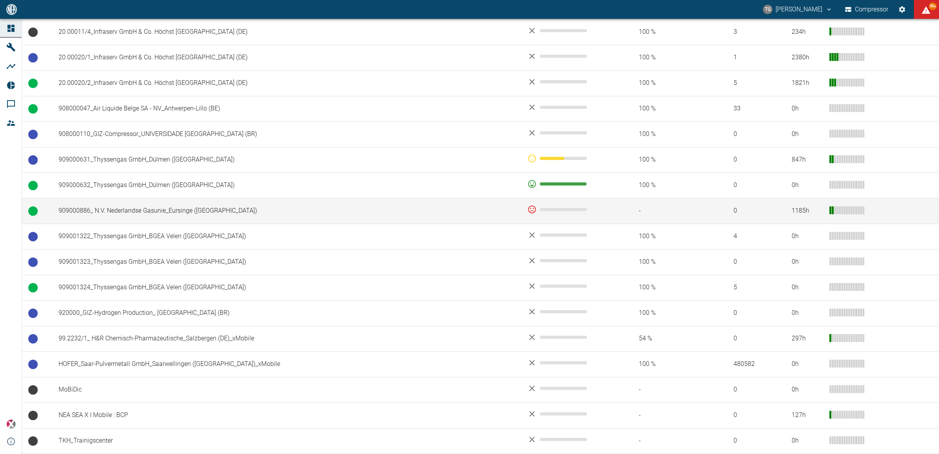
click at [132, 213] on td "909000886_ N.V. Nederlandse Gasunie_Eursinge (NL)" at bounding box center [286, 211] width 469 height 26
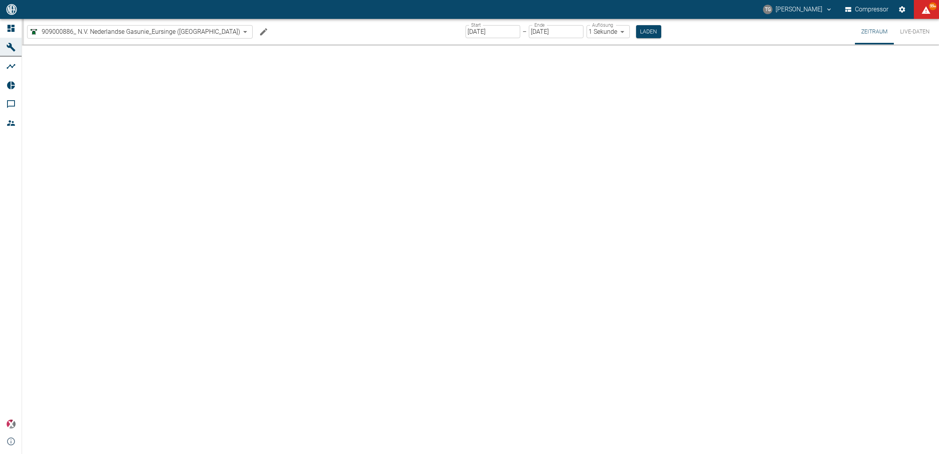
type input "2min"
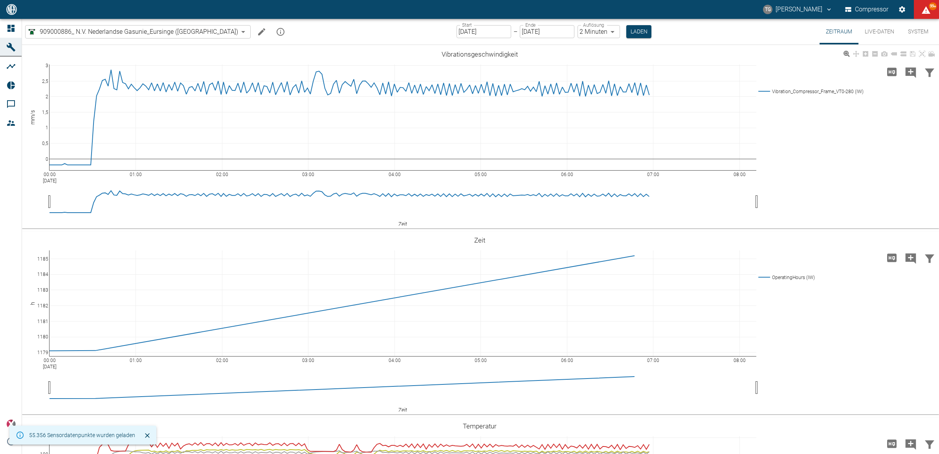
click at [880, 33] on button "Live-Daten" at bounding box center [879, 32] width 42 height 26
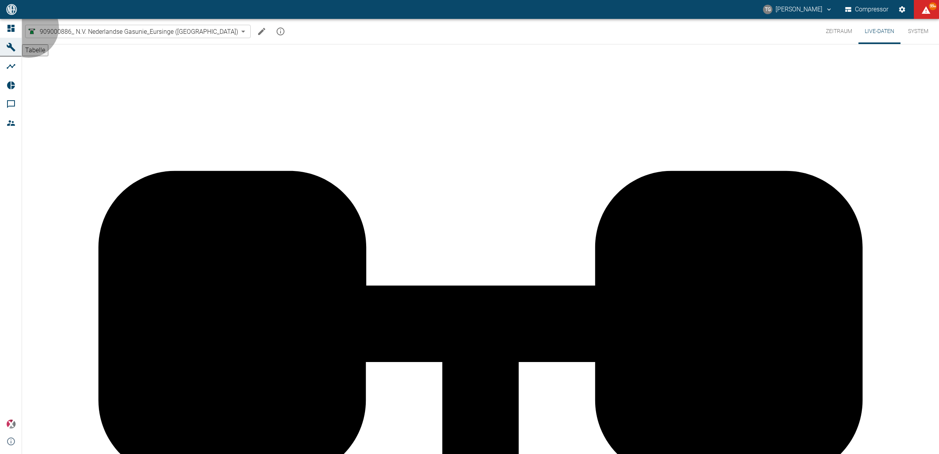
type input "2"
type input "30"
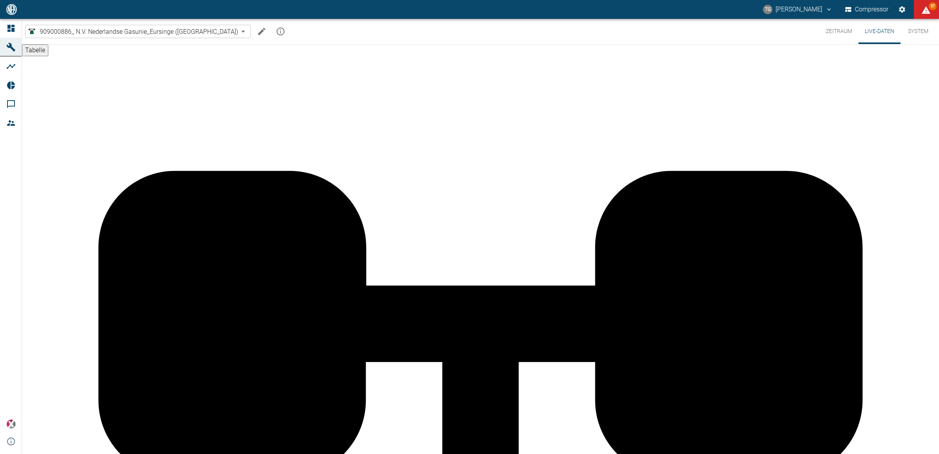
type input "3"
type input "40"
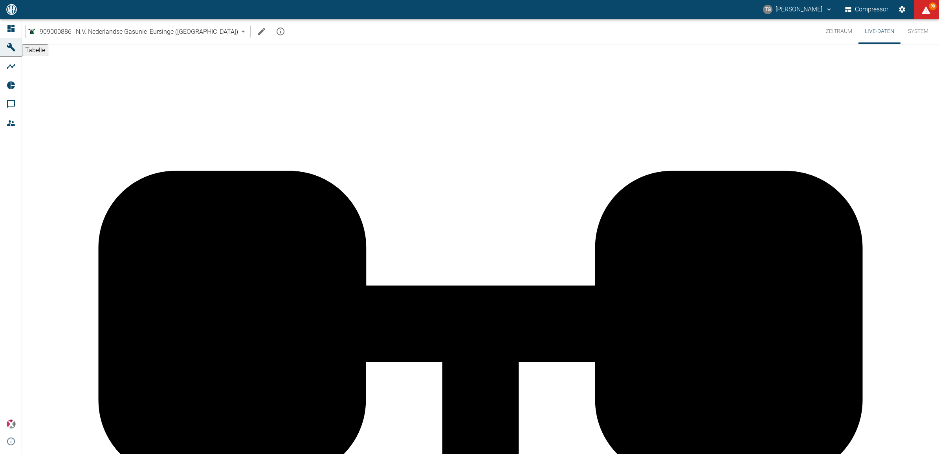
type input "25"
type input "30"
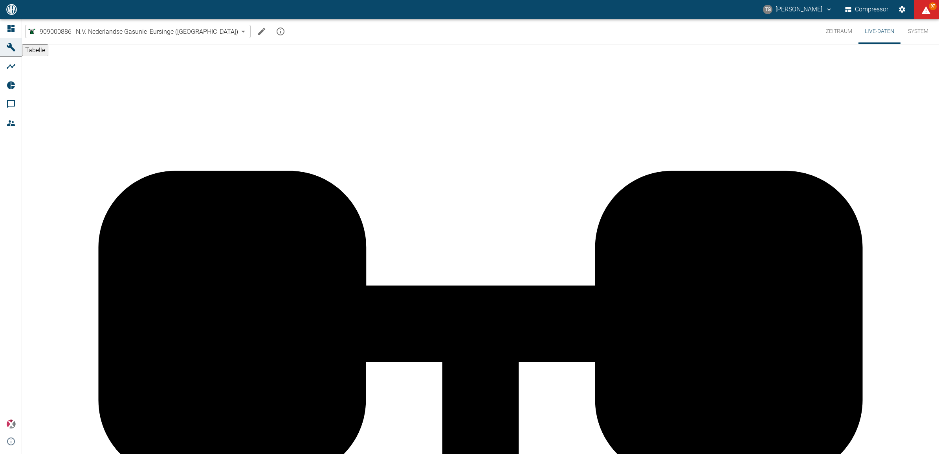
type input "3"
type input "25"
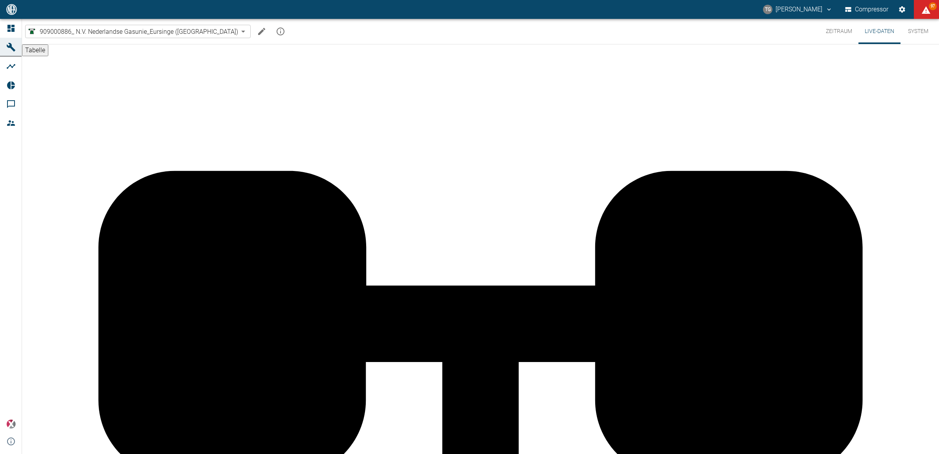
type input "4"
type input "30"
click at [843, 31] on button "Zeitraum" at bounding box center [838, 31] width 39 height 25
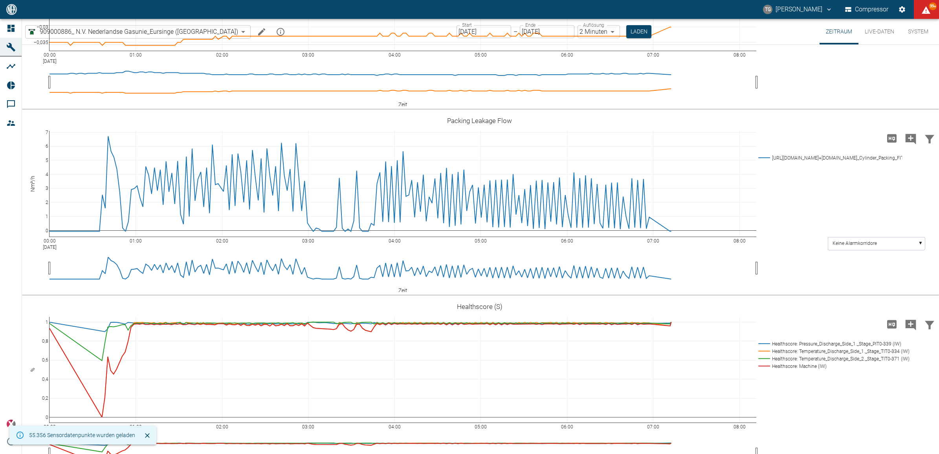
scroll to position [1227, 0]
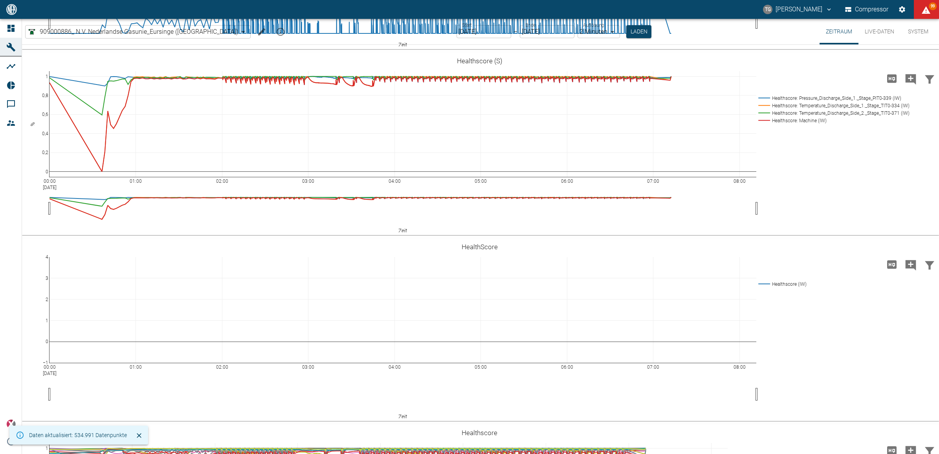
drag, startPoint x: 43, startPoint y: 139, endPoint x: 42, endPoint y: 216, distance: 77.8
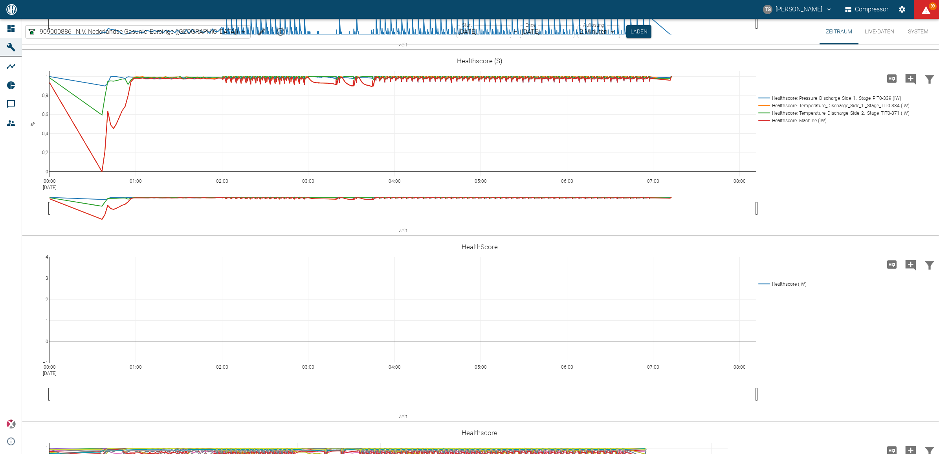
drag, startPoint x: 876, startPoint y: 28, endPoint x: 859, endPoint y: 204, distance: 177.1
click at [876, 28] on button "Live-Daten" at bounding box center [879, 32] width 42 height 26
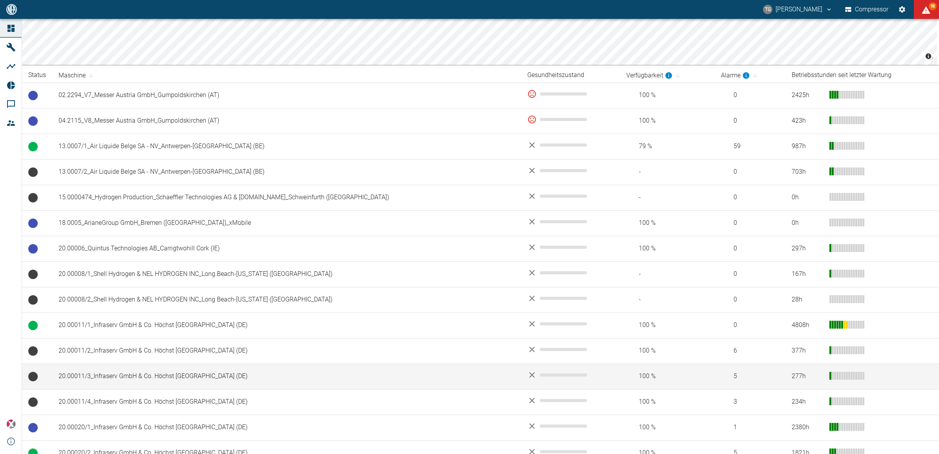
scroll to position [147, 0]
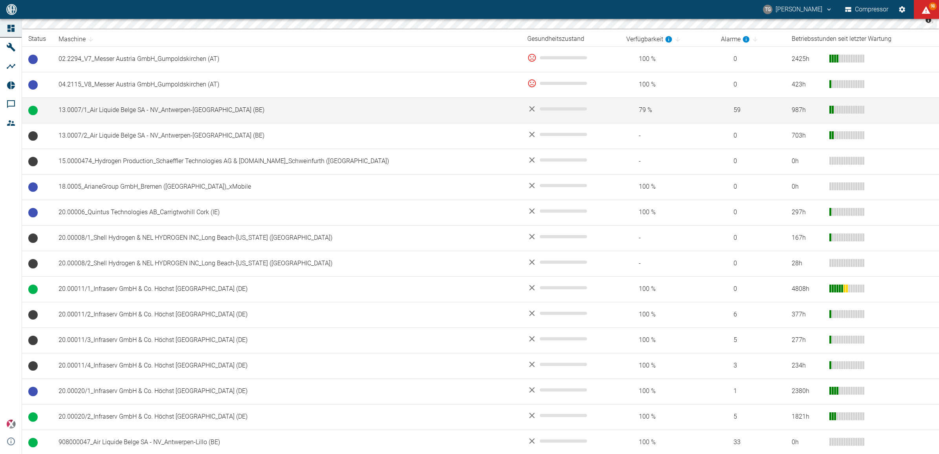
click at [104, 112] on td "13.0007/1_Air Liquide Belge SA - NV_Antwerpen-[GEOGRAPHIC_DATA] (BE)" at bounding box center [286, 110] width 469 height 26
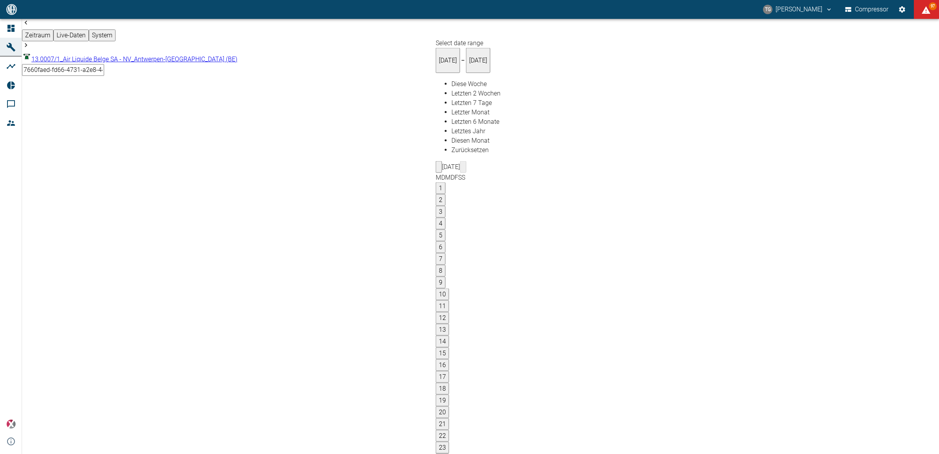
type input "05.09.2025"
type input "2min"
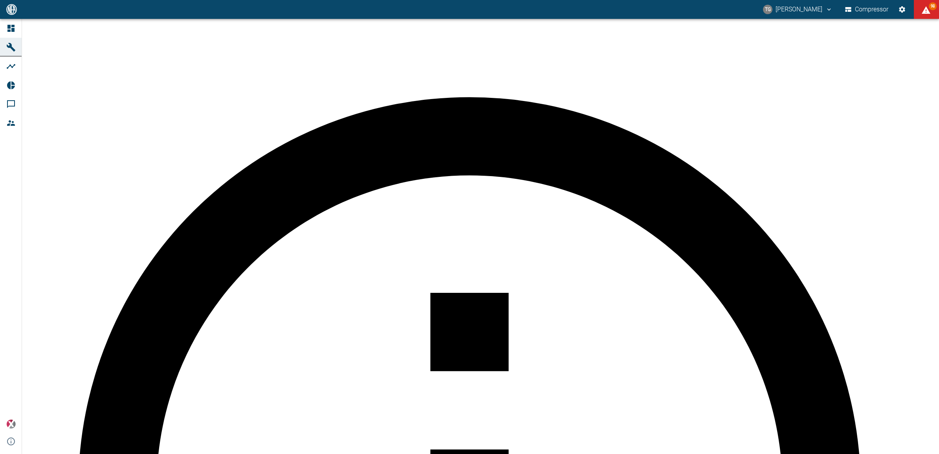
scroll to position [295, 0]
drag, startPoint x: 271, startPoint y: 141, endPoint x: 353, endPoint y: 276, distance: 157.5
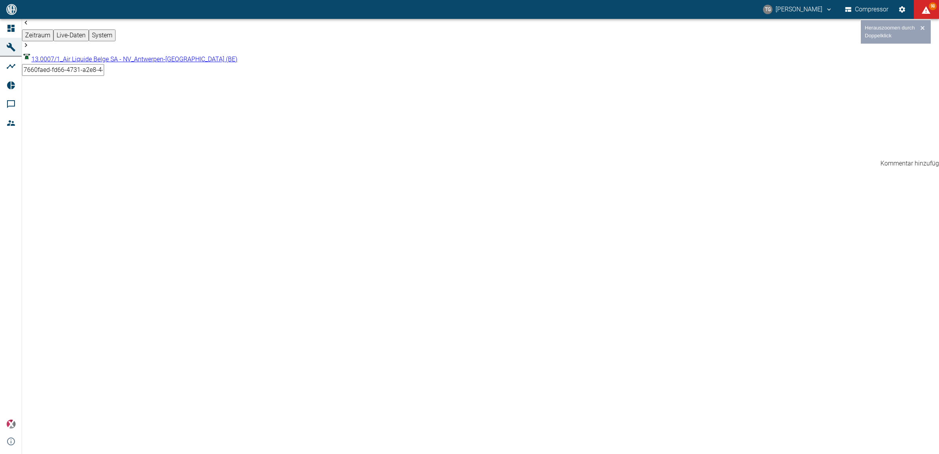
paste textarea "13.0007/1_Air Liquide Belge SA - NV_Antwerpen-Lillo (BE) // TRIP // Diaphragm f…"
drag, startPoint x: 520, startPoint y: 227, endPoint x: 550, endPoint y: 278, distance: 59.7
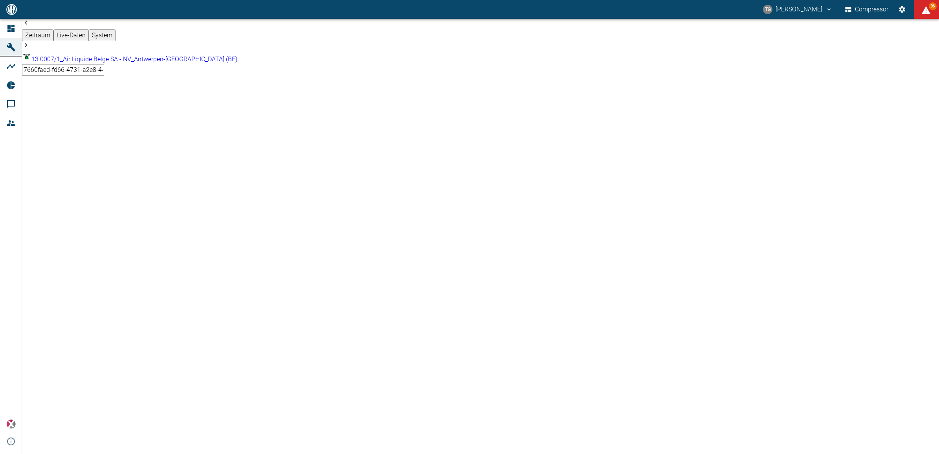
type textarea "// TRIP // Diaphragm failure Head V1.1 // PSH4"
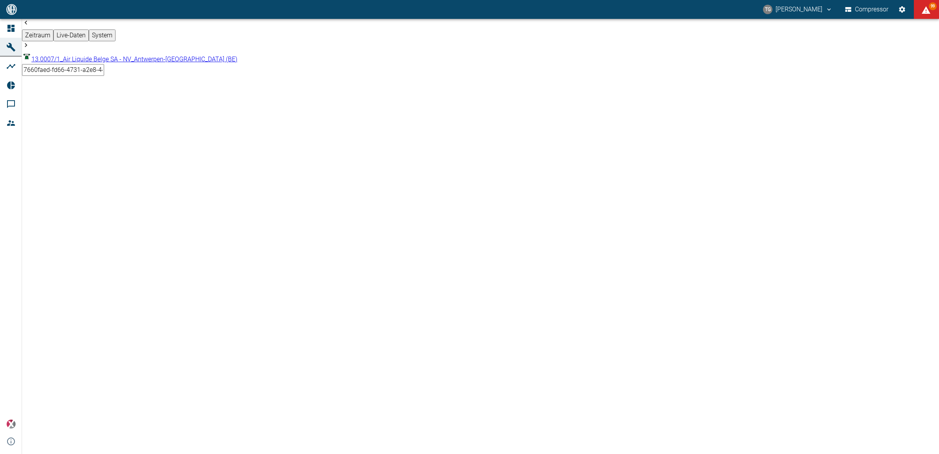
drag, startPoint x: 632, startPoint y: 143, endPoint x: 707, endPoint y: 258, distance: 137.8
drag, startPoint x: 317, startPoint y: 145, endPoint x: 366, endPoint y: 259, distance: 124.0
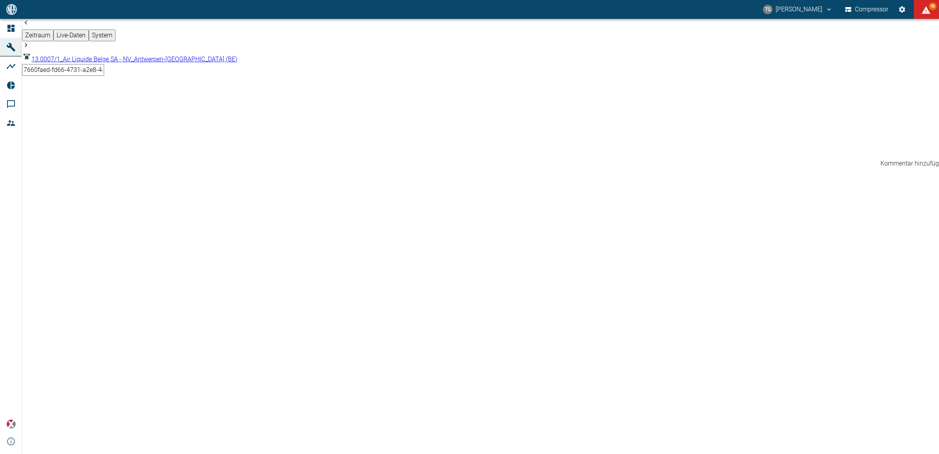
paste textarea "13.0007/1_Air Liquide Belge SA - NV_Antwerpen-Lillo (BE) // TRIP // Power 400 V…"
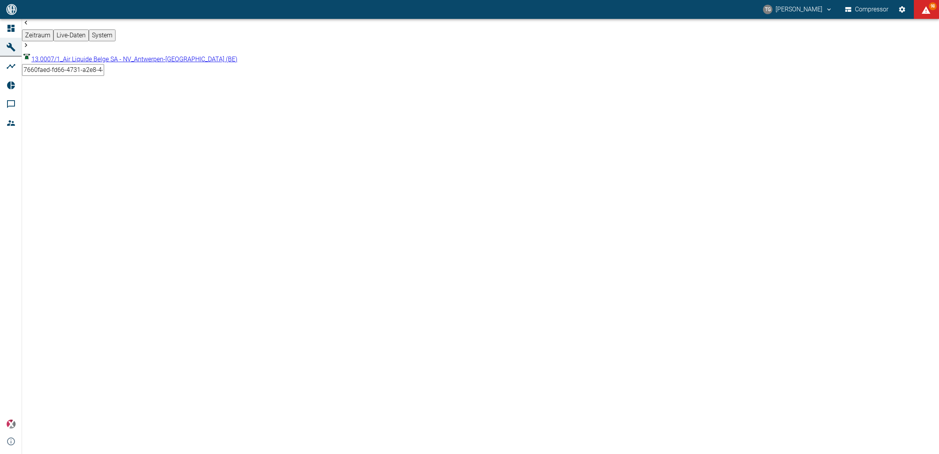
paste textarea "The compressor was disconnected from the power supply for servicing (diaphragm …"
type textarea "// TRIP // Power 400 VAC Fault // The compressor was disconnected from the powe…"
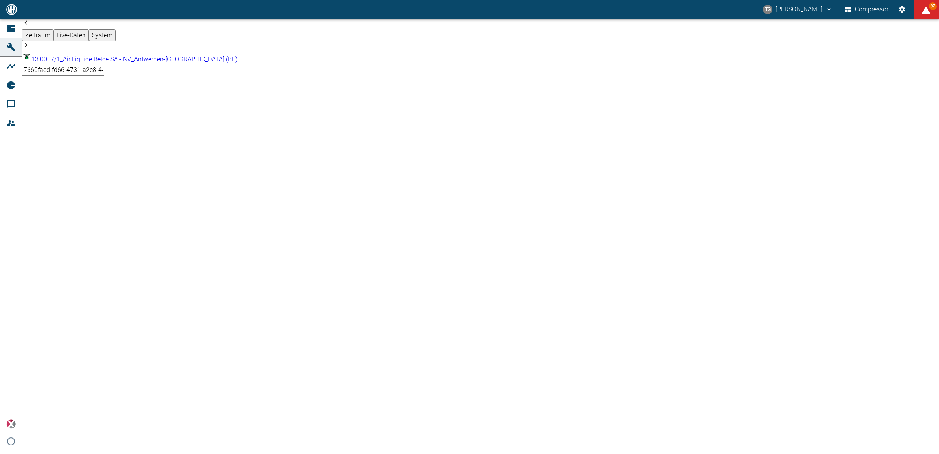
drag, startPoint x: 628, startPoint y: 140, endPoint x: 651, endPoint y: 206, distance: 69.9
drag, startPoint x: 634, startPoint y: 144, endPoint x: 668, endPoint y: 249, distance: 110.2
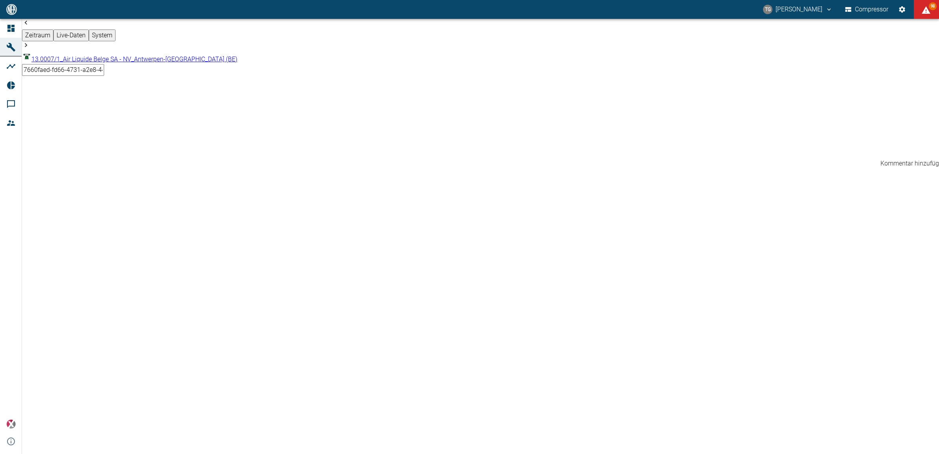
paste textarea "The compressor is commissioned again (flushing process starts) after the diaphr…"
type textarea "The compressor is commissioned again (flushing process starts) after the diaphr…"
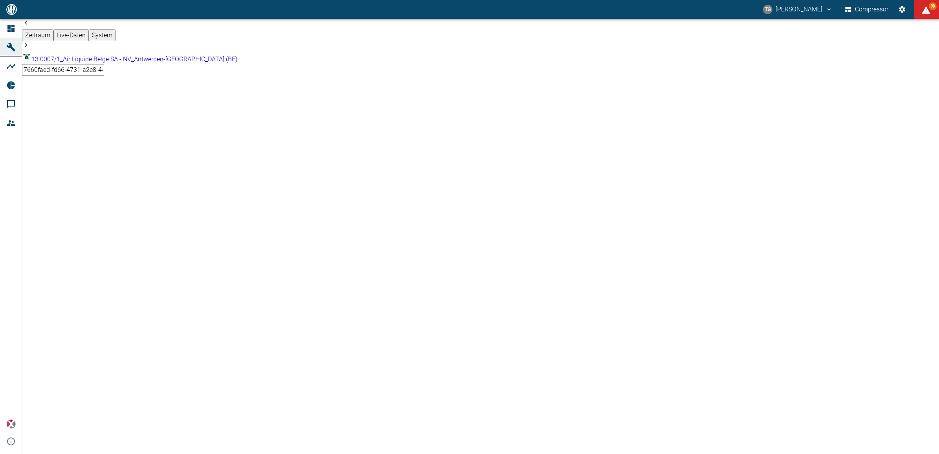
drag, startPoint x: 92, startPoint y: 142, endPoint x: 118, endPoint y: 259, distance: 120.3
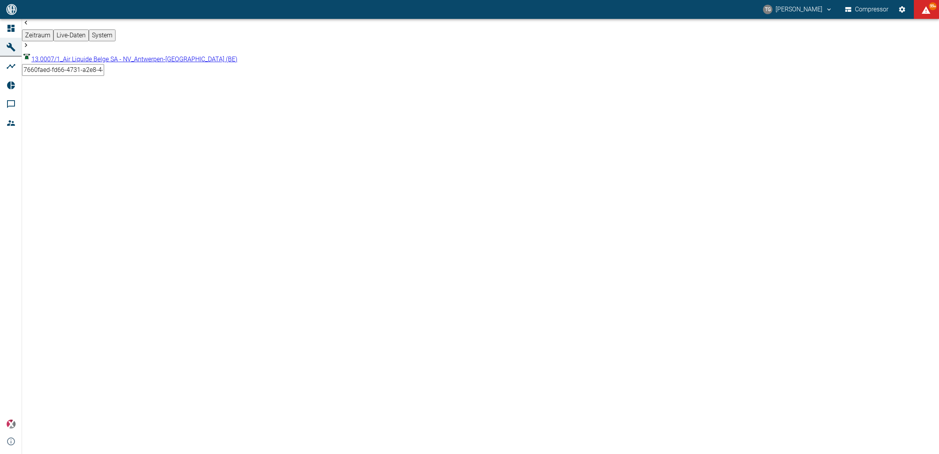
paste textarea "Air Liquide was unable to detect any oil or gas at the diaphragm rupture switch…"
type textarea "Air Liquide was unable to detect any oil or gas at the diaphragm rupture switch…"
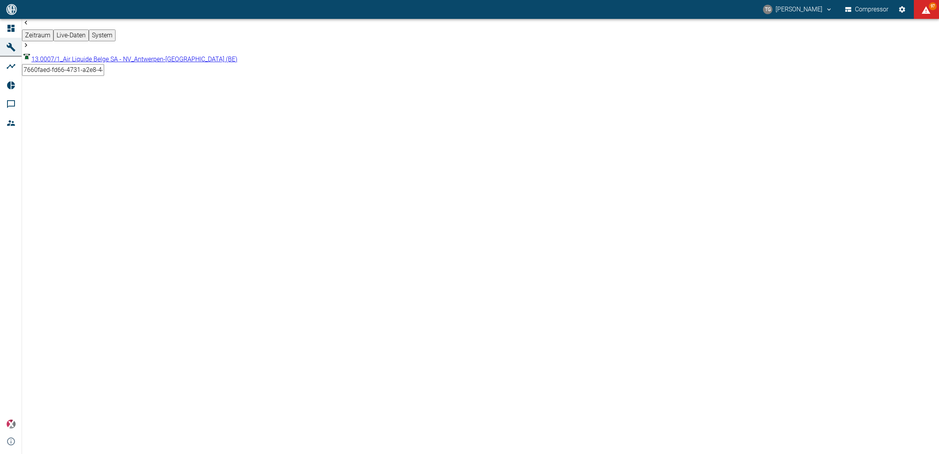
drag, startPoint x: 725, startPoint y: 146, endPoint x: 757, endPoint y: 248, distance: 106.9
drag, startPoint x: 632, startPoint y: 141, endPoint x: 712, endPoint y: 257, distance: 140.4
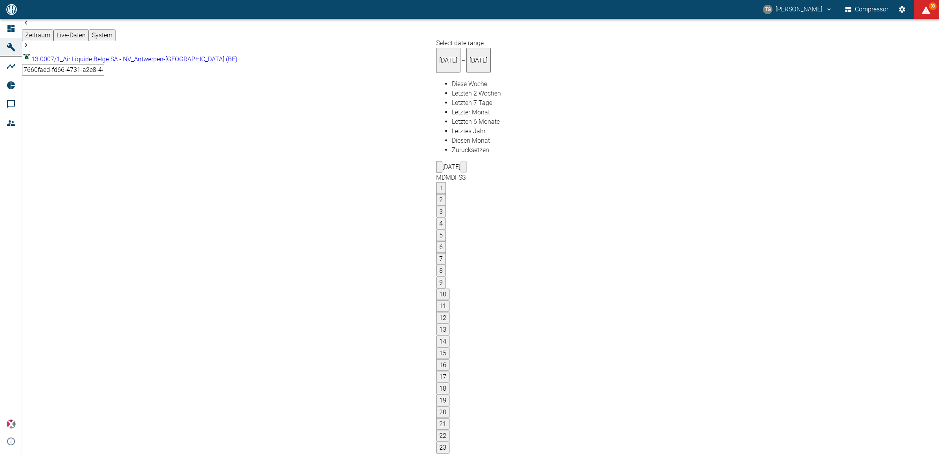
type input "[DATE]"
type input "1sec"
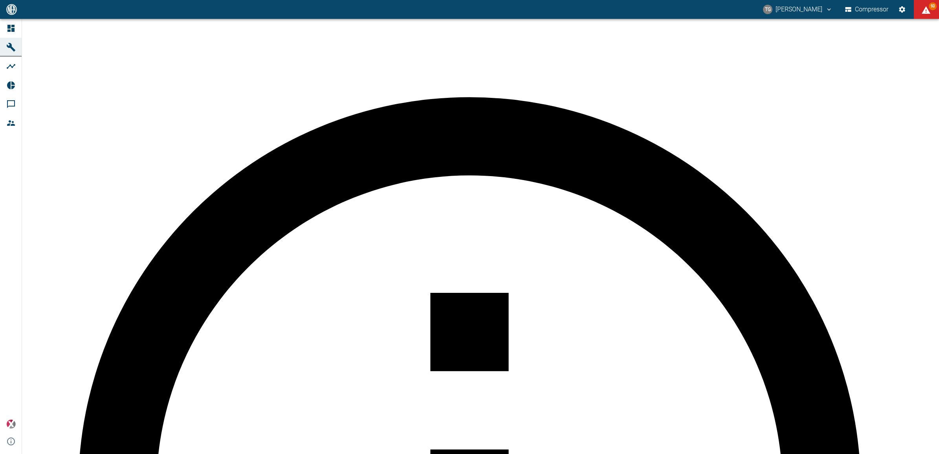
scroll to position [295, 0]
drag, startPoint x: 150, startPoint y: 145, endPoint x: 185, endPoint y: 261, distance: 121.9
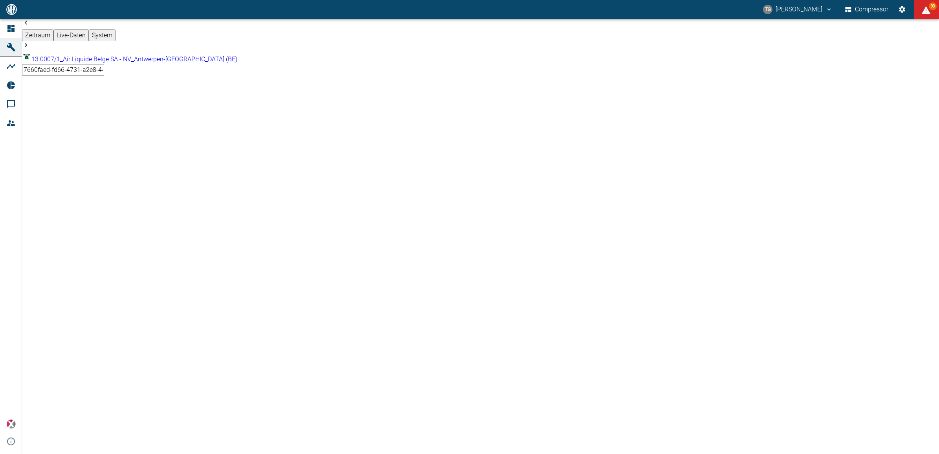
drag, startPoint x: 323, startPoint y: 145, endPoint x: 378, endPoint y: 260, distance: 127.9
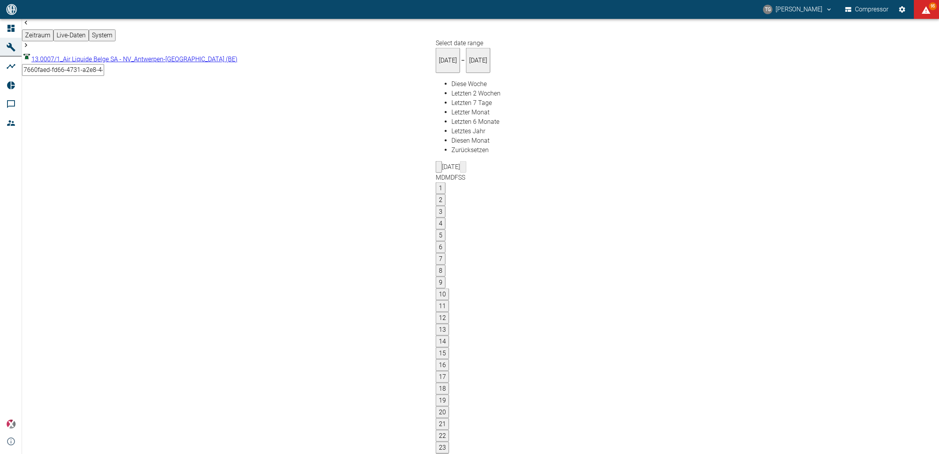
type input "06.09.2025"
type input "[DATE]"
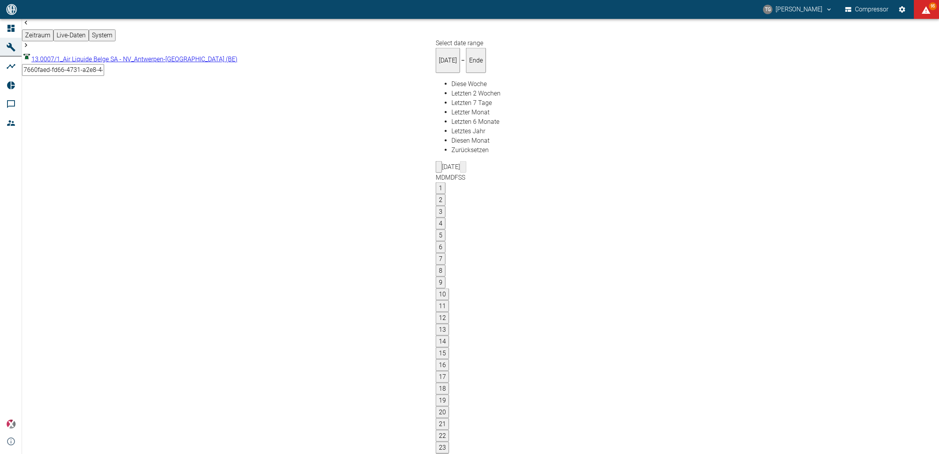
type input "[DATE]"
type input "DD.MM.YYYY"
type input "[DATE]"
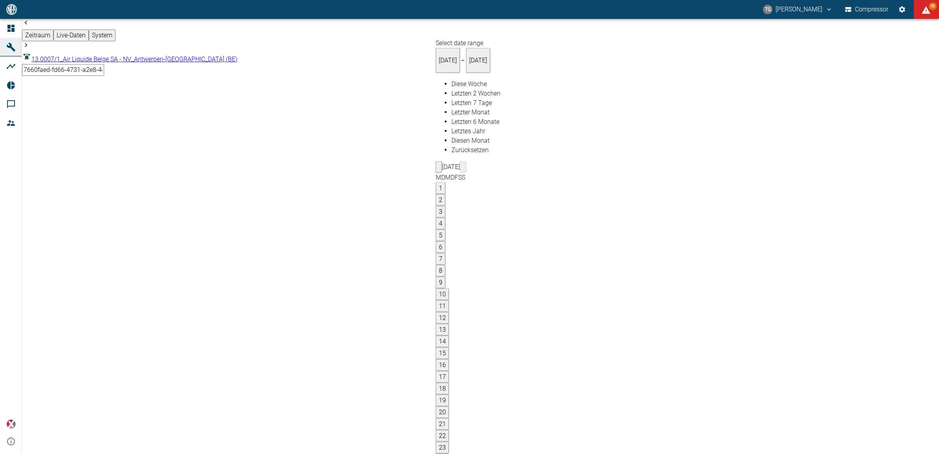
type input "[DATE]"
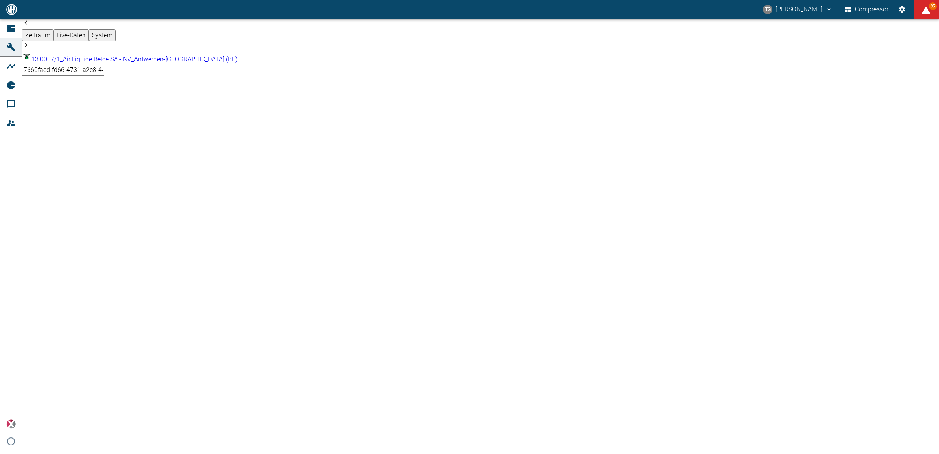
click at [568, 31] on body "TG Thomas Gregoir Compressor 95 Dashboard Maschinen Analysen Reports Kommentare…" at bounding box center [469, 227] width 939 height 454
type input "1sec"
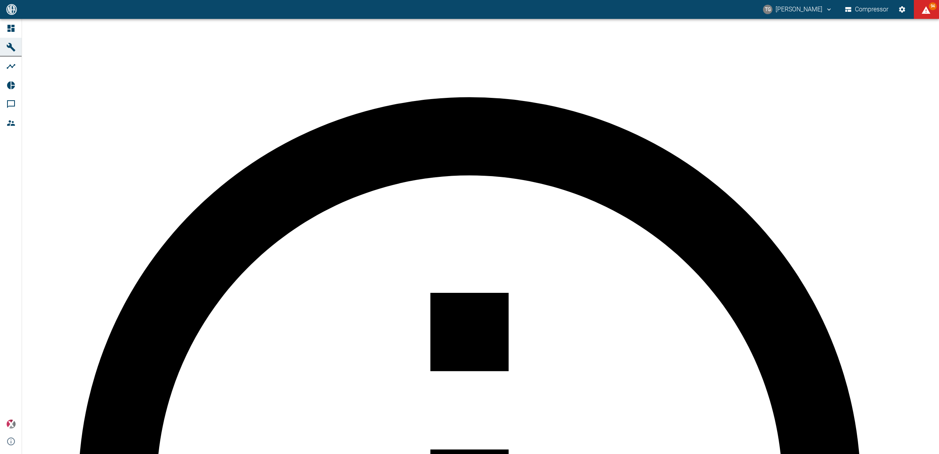
scroll to position [334, 0]
drag, startPoint x: 478, startPoint y: 103, endPoint x: 621, endPoint y: 219, distance: 184.6
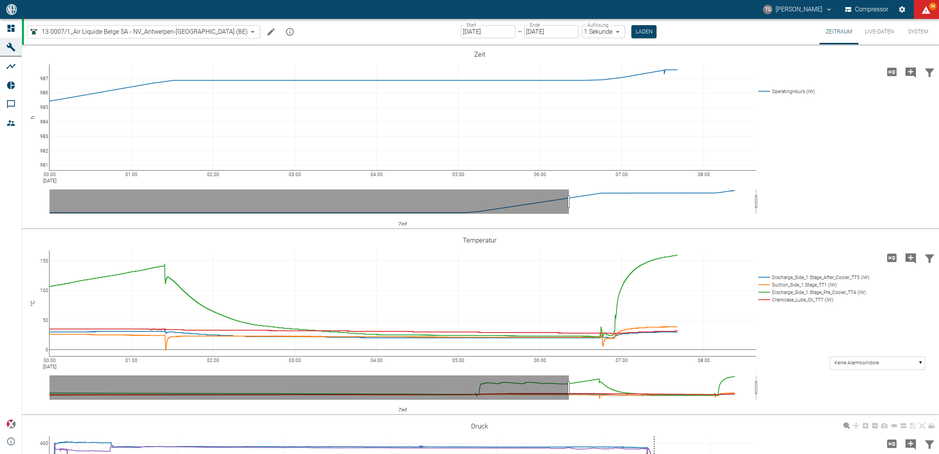
scroll to position [334, 0]
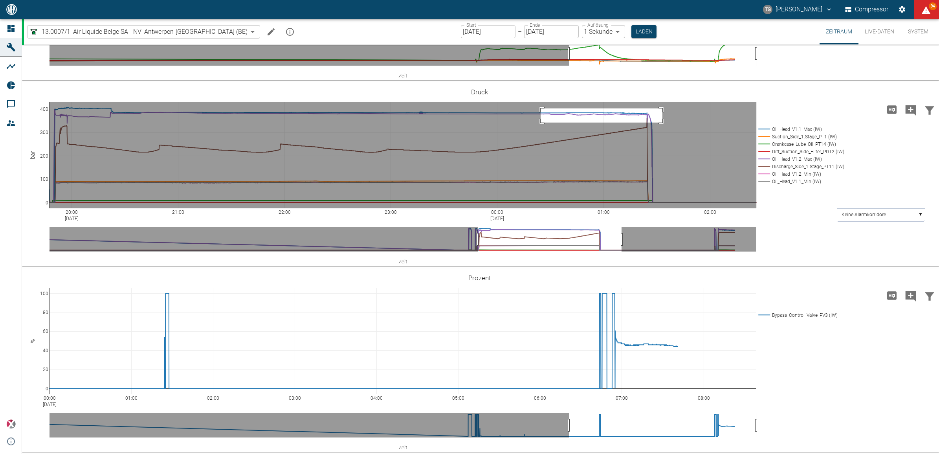
drag, startPoint x: 540, startPoint y: 108, endPoint x: 662, endPoint y: 122, distance: 122.6
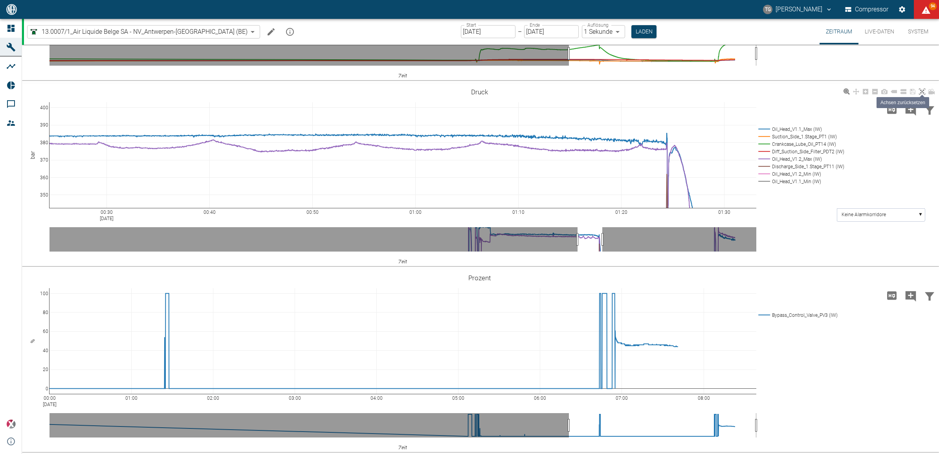
click at [925, 87] on link at bounding box center [921, 91] width 9 height 9
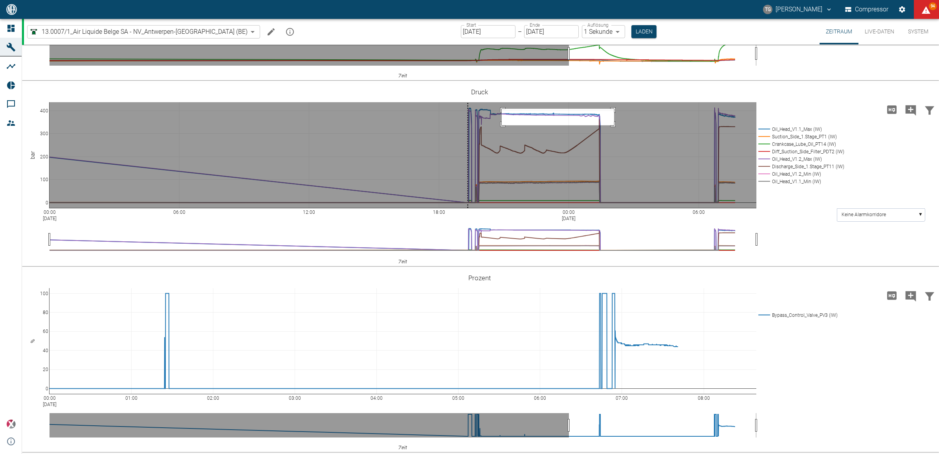
drag, startPoint x: 502, startPoint y: 108, endPoint x: 614, endPoint y: 125, distance: 113.5
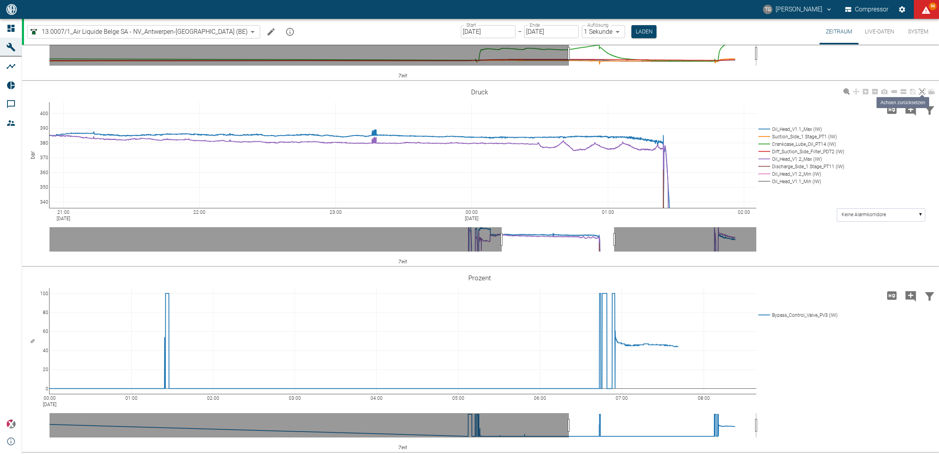
click at [919, 89] on icon at bounding box center [922, 91] width 6 height 6
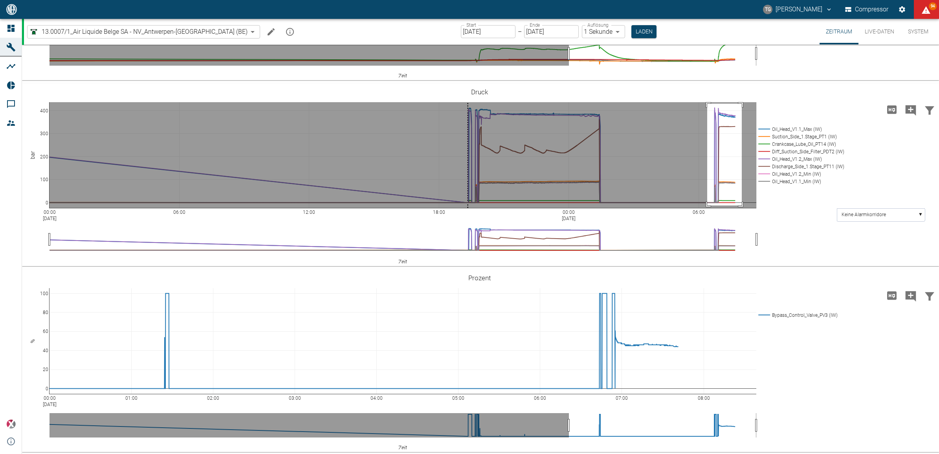
drag, startPoint x: 707, startPoint y: 103, endPoint x: 741, endPoint y: 205, distance: 107.4
